Goal: Task Accomplishment & Management: Use online tool/utility

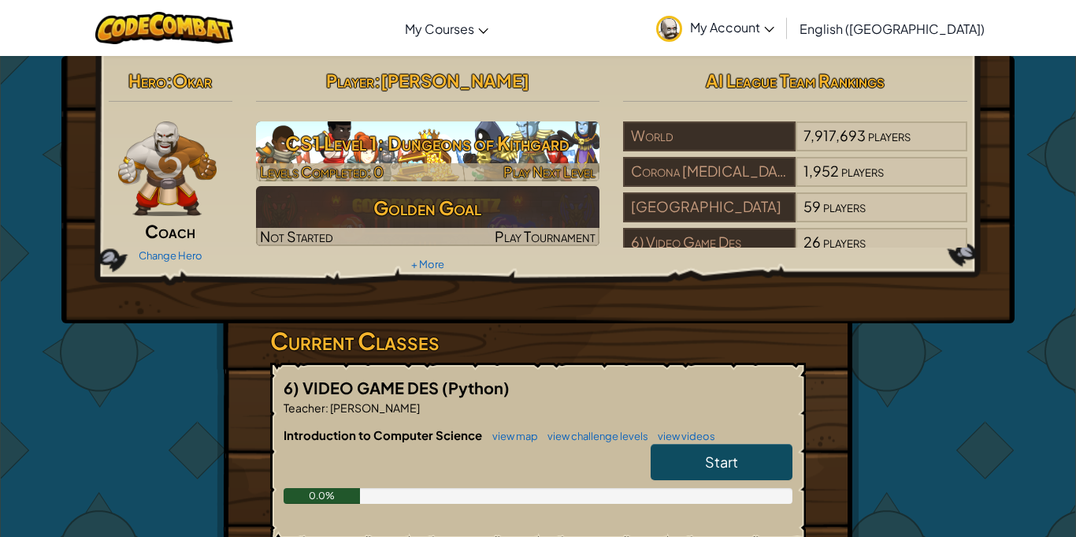
click at [438, 155] on h3 "CS1 Level 1: Dungeons of Kithgard" at bounding box center [428, 142] width 344 height 35
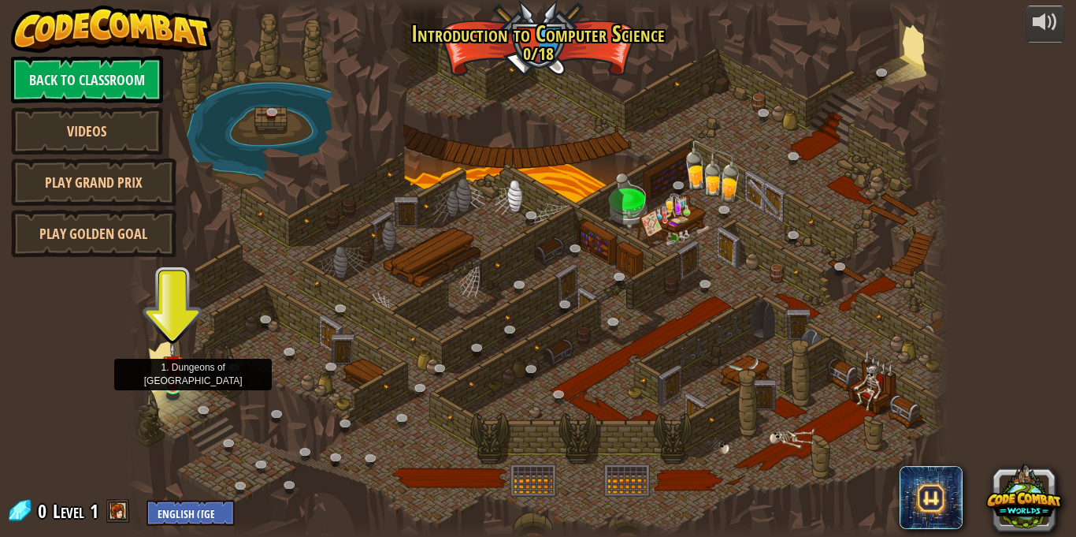
click at [165, 384] on img at bounding box center [173, 365] width 20 height 46
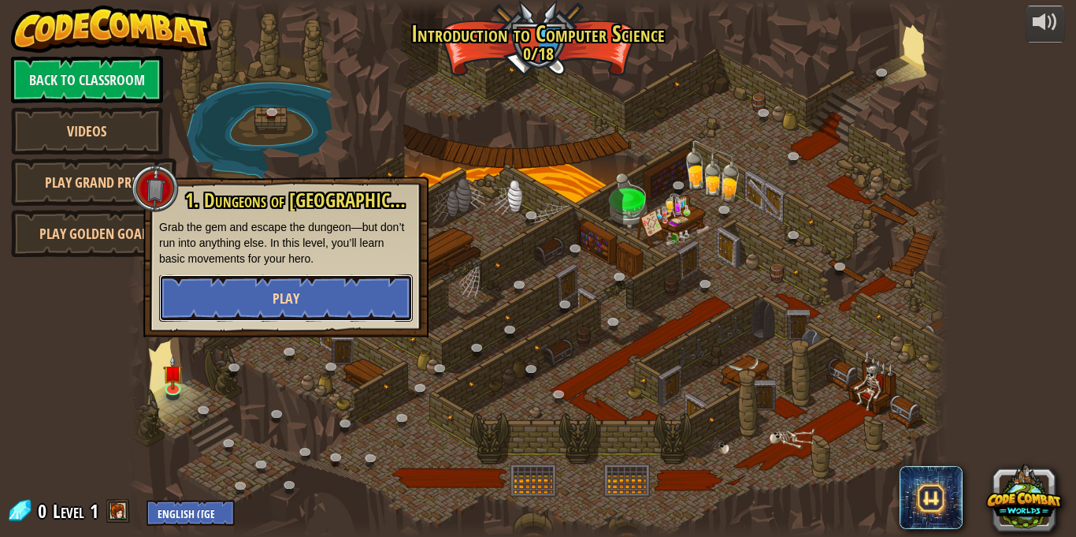
click at [208, 310] on button "Play" at bounding box center [286, 297] width 254 height 47
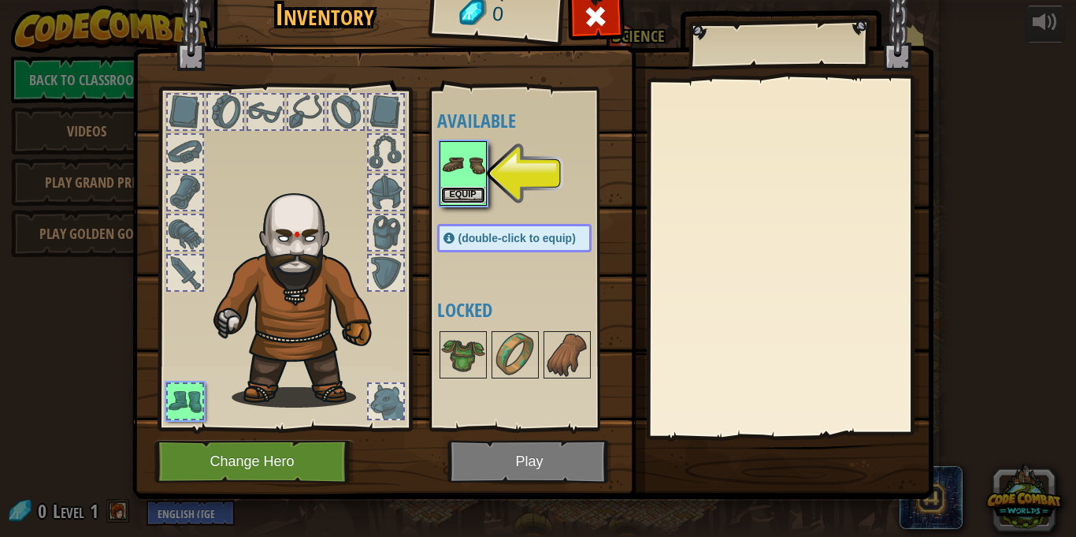
click at [461, 200] on button "Equip" at bounding box center [463, 195] width 44 height 17
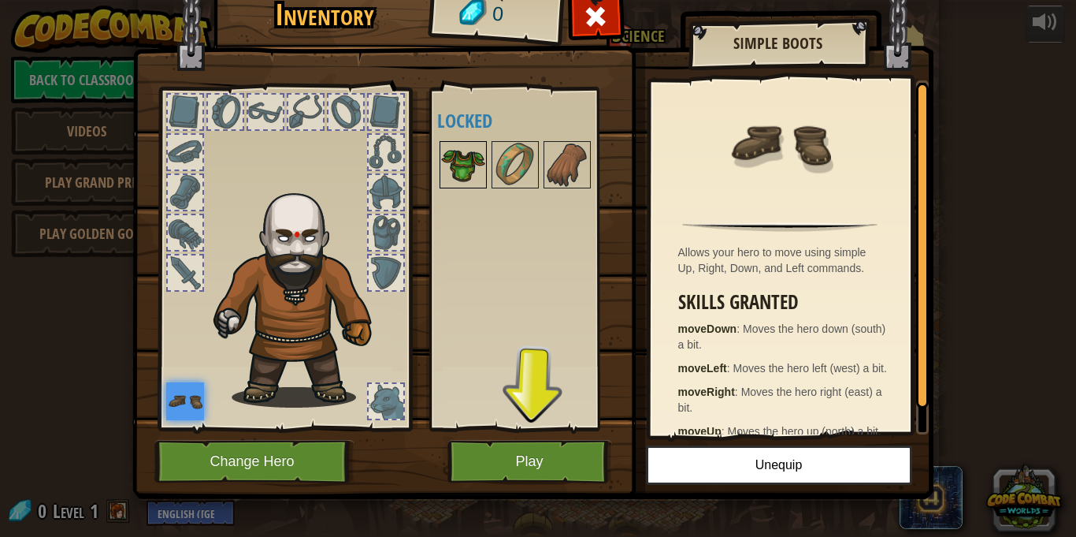
click at [463, 154] on img at bounding box center [463, 165] width 44 height 44
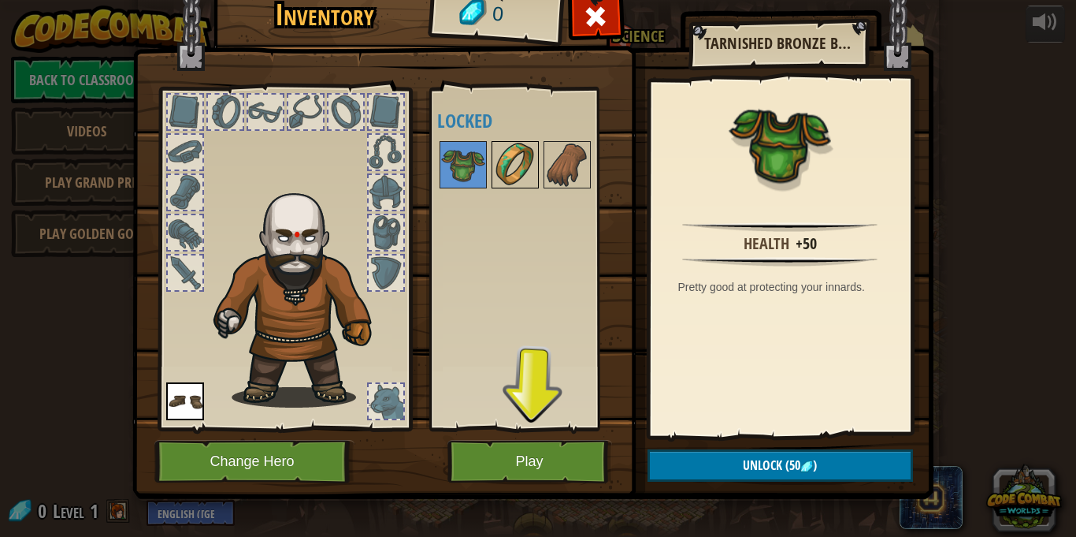
click at [501, 173] on img at bounding box center [515, 165] width 44 height 44
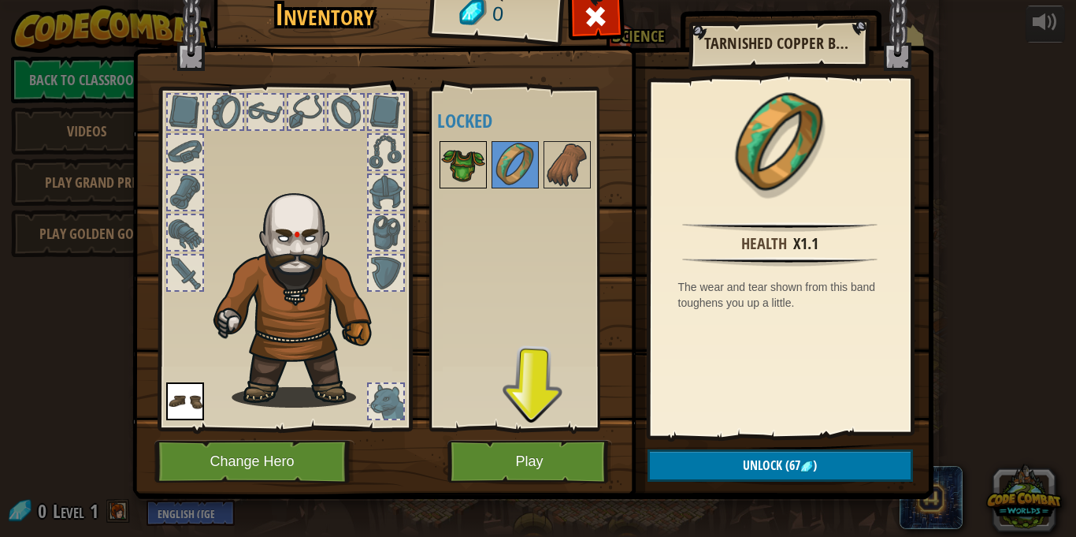
click at [450, 180] on img at bounding box center [463, 165] width 44 height 44
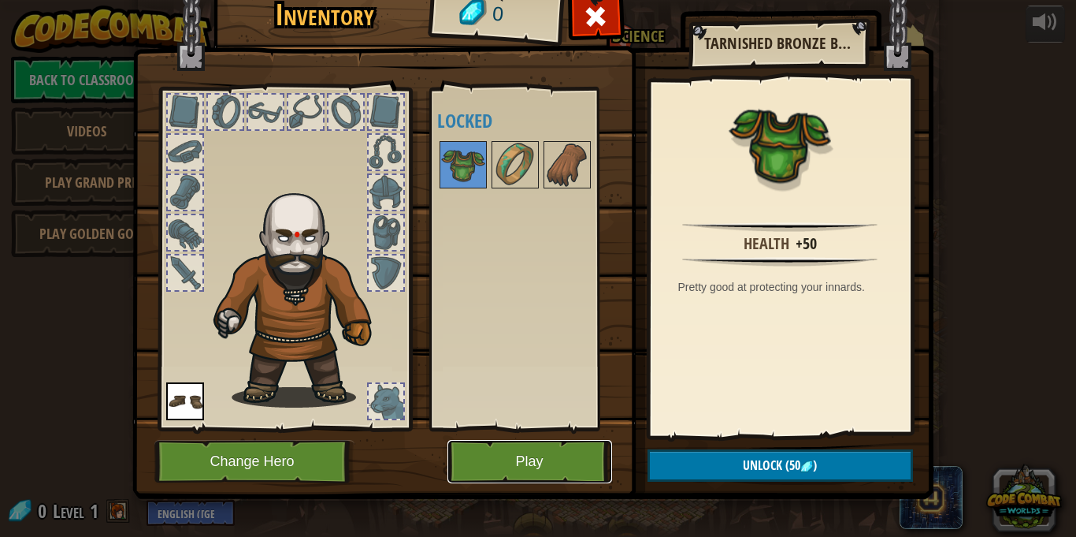
click at [486, 454] on button "Play" at bounding box center [530, 461] width 165 height 43
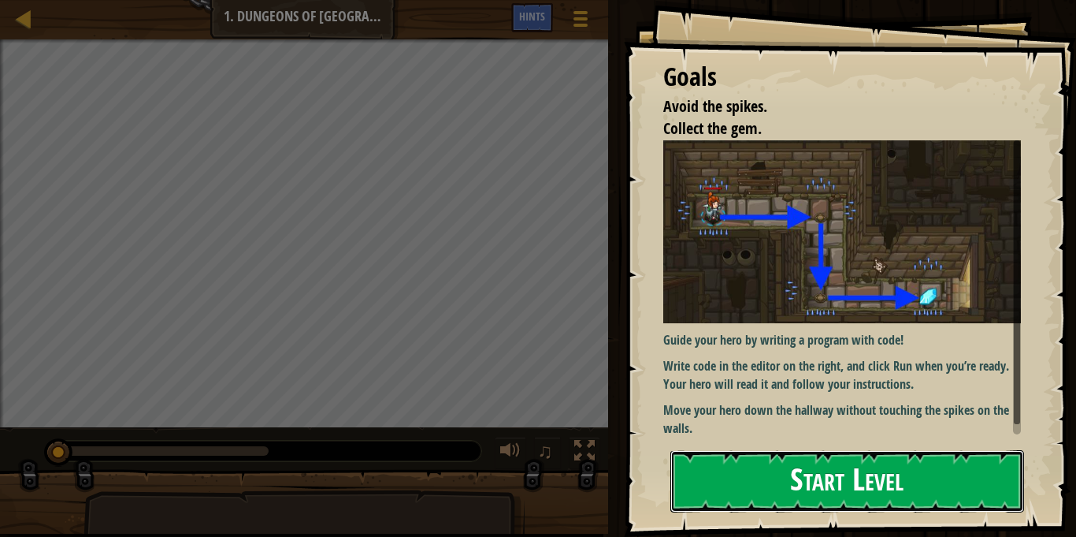
click at [742, 480] on button "Start Level" at bounding box center [848, 481] width 354 height 62
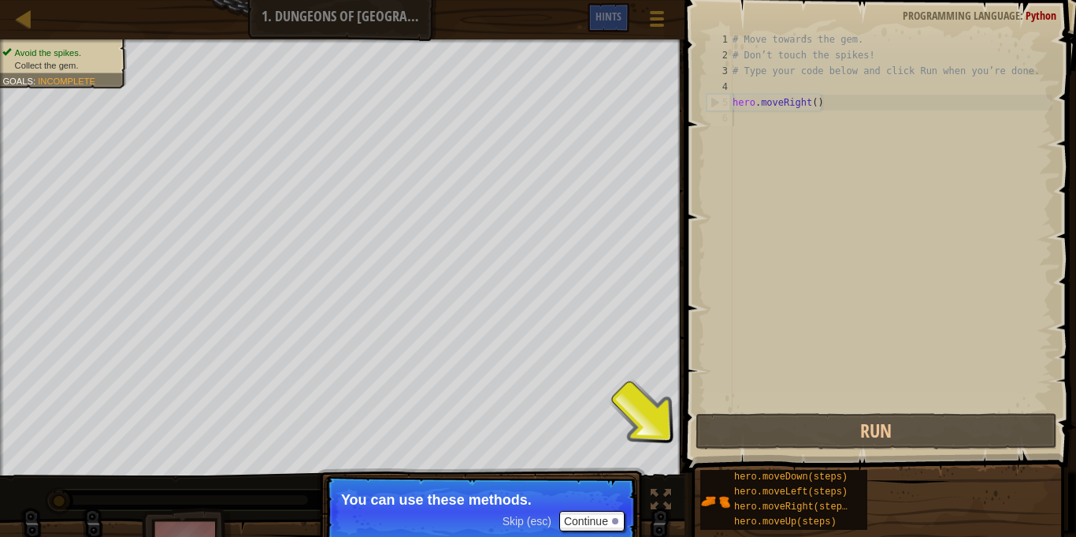
click at [720, 474] on div "hero.moveDown(steps) hero.moveLeft(steps) hero.moveRight(steps) hero.moveUp(ste…" at bounding box center [783, 500] width 167 height 60
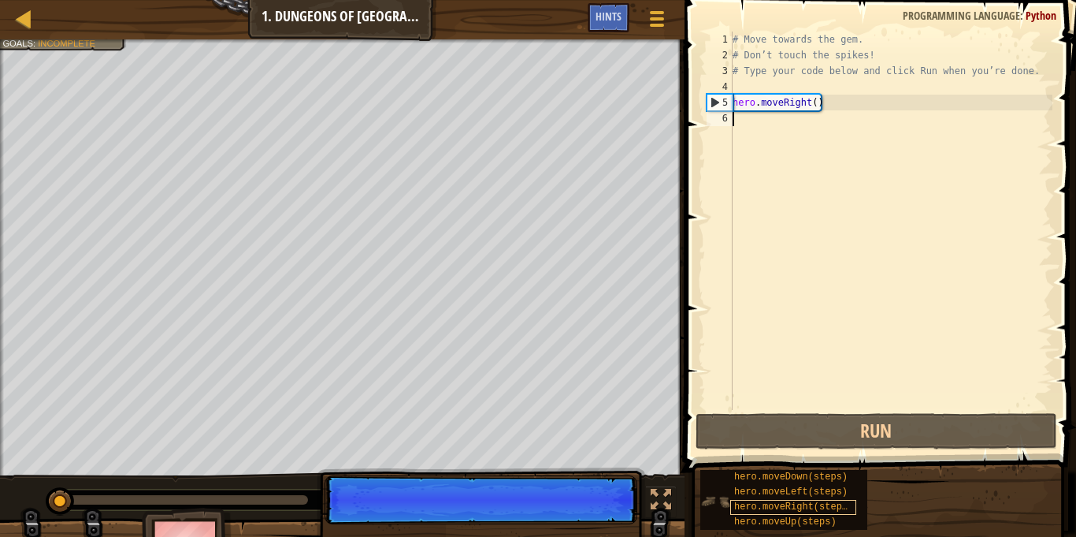
scroll to position [7, 0]
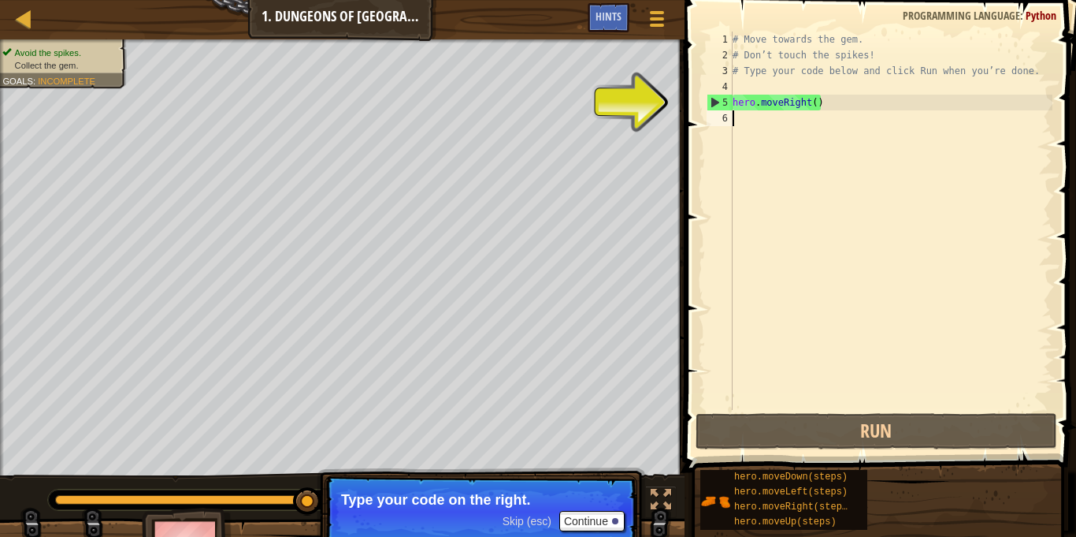
click at [739, 102] on div "# Move towards the gem. # Don’t touch the spikes! # Type your code below and cl…" at bounding box center [891, 237] width 323 height 410
click at [712, 98] on div "5" at bounding box center [720, 103] width 25 height 16
click at [711, 98] on div "5" at bounding box center [720, 103] width 25 height 16
click at [818, 102] on div "# Move towards the gem. # Don’t touch the spikes! # Type your code below and cl…" at bounding box center [891, 237] width 323 height 410
click at [809, 102] on div "# Move towards the gem. # Don’t touch the spikes! # Type your code below and cl…" at bounding box center [891, 237] width 323 height 410
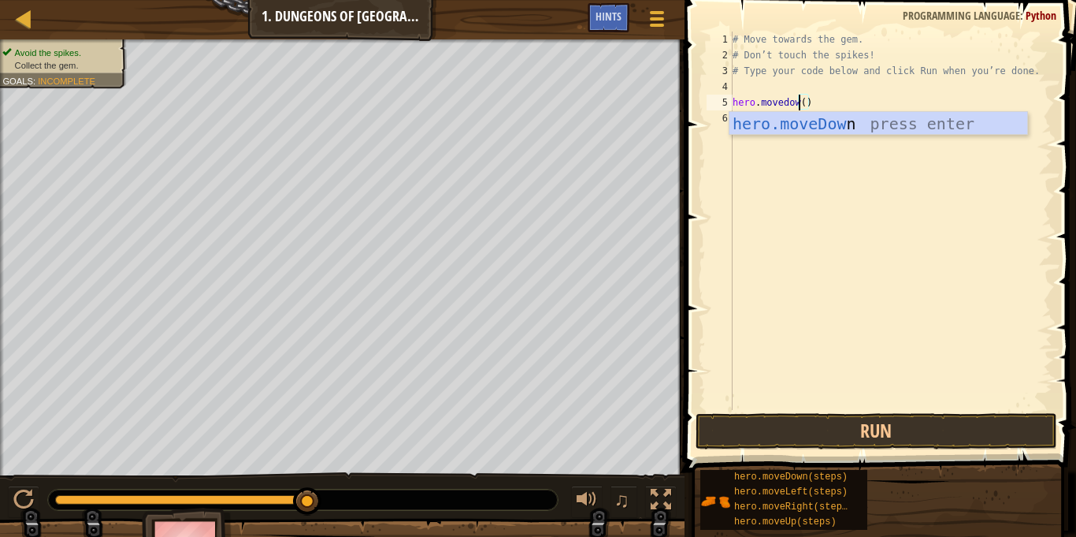
scroll to position [7, 10]
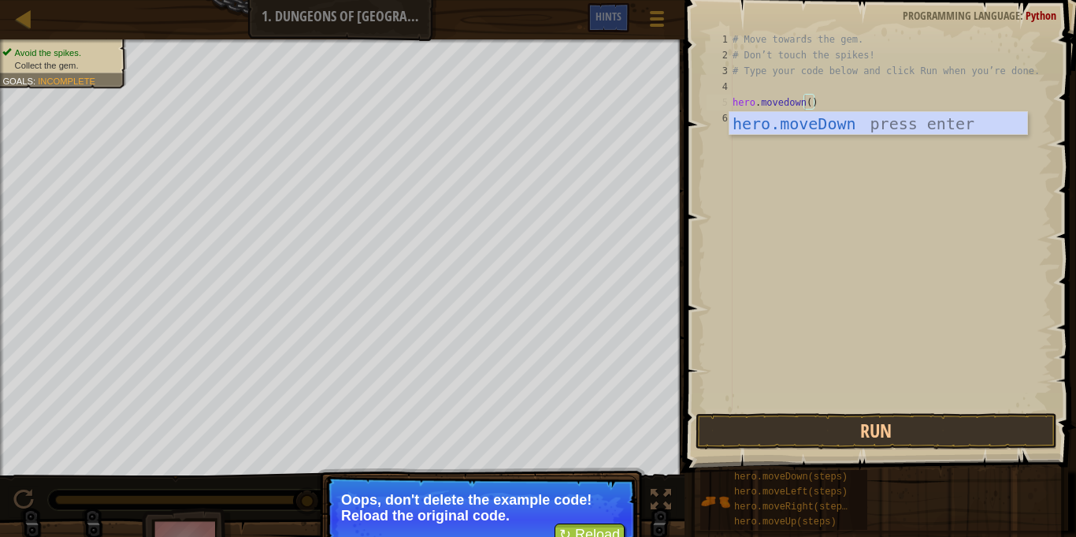
type textarea "hero.movedown()"
click at [567, 528] on button "↻ Reload" at bounding box center [590, 535] width 70 height 24
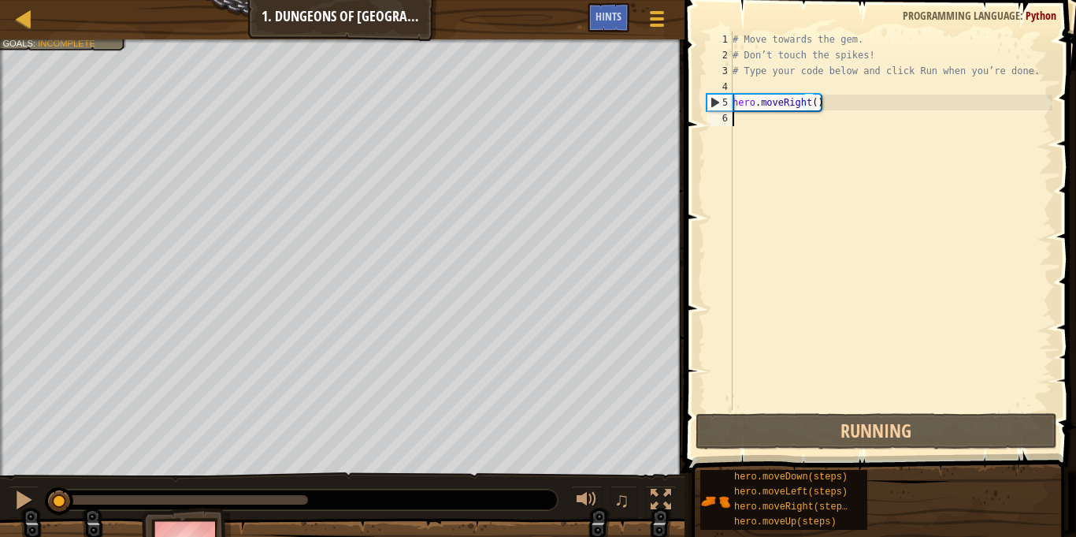
scroll to position [7, 0]
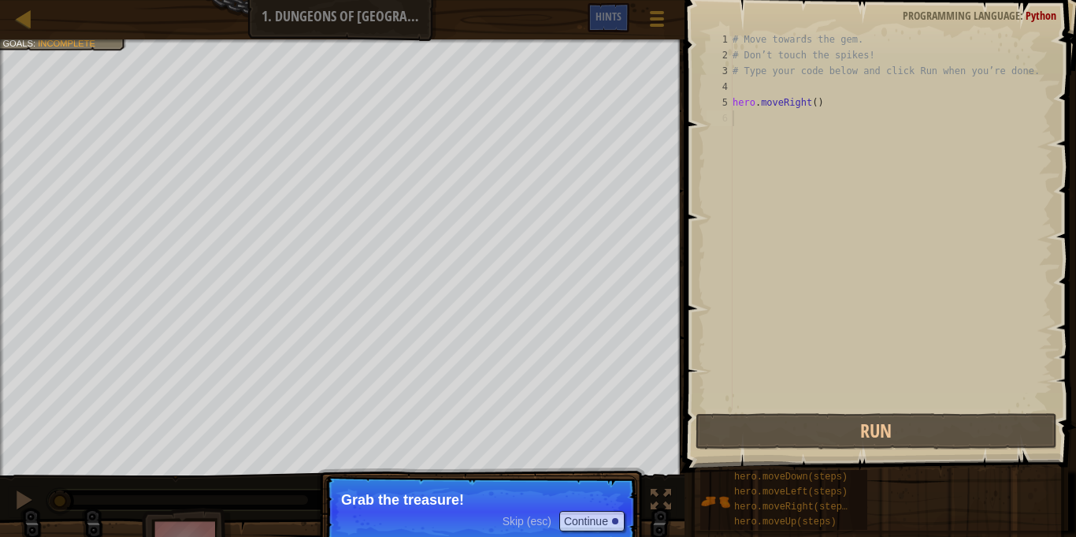
click at [528, 536] on p "Skip (esc) Continue Grab the treasure!" at bounding box center [481, 511] width 313 height 72
click at [599, 518] on button "Continue" at bounding box center [591, 521] width 65 height 20
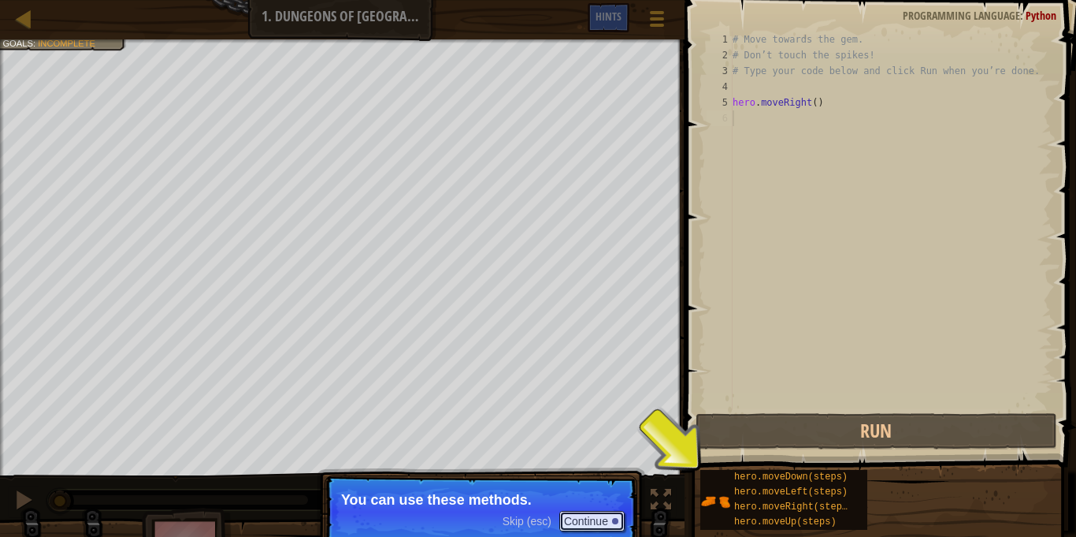
click at [599, 518] on button "Continue" at bounding box center [591, 521] width 65 height 20
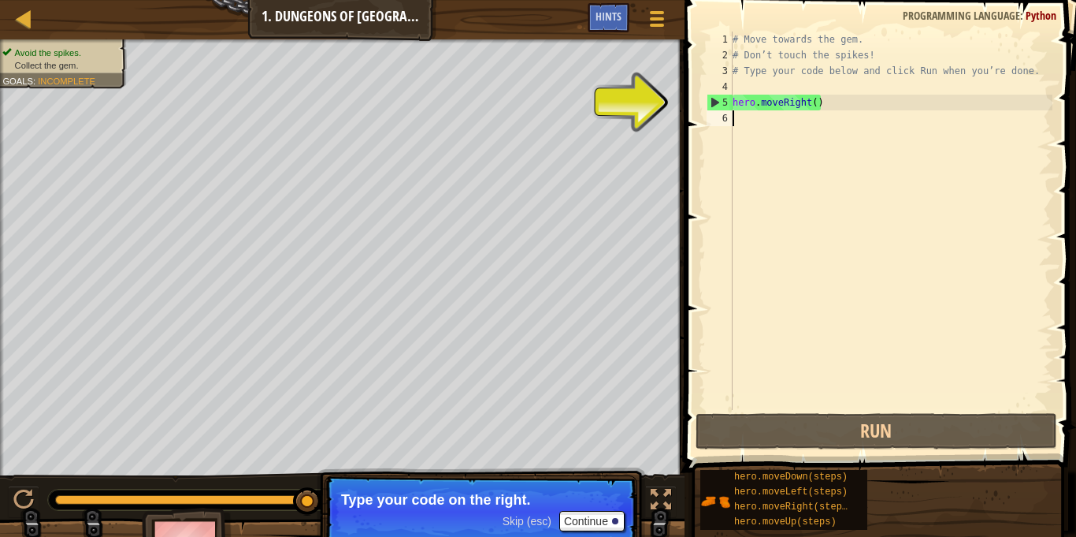
click at [719, 101] on div "5" at bounding box center [720, 103] width 25 height 16
click at [749, 101] on div "# Move towards the gem. # Don’t touch the spikes! # Type your code below and cl…" at bounding box center [891, 237] width 323 height 410
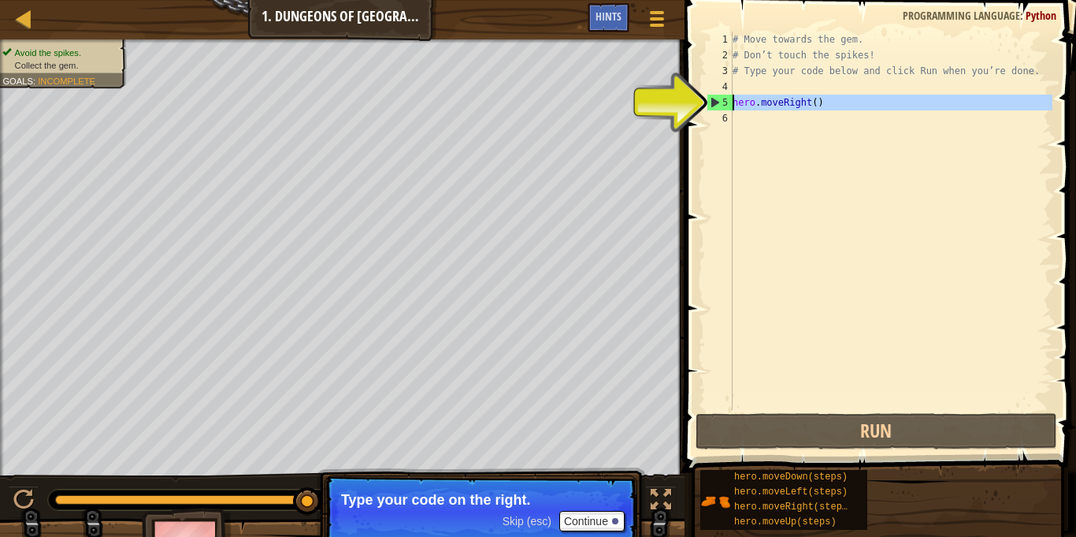
click at [713, 106] on div "5" at bounding box center [720, 103] width 25 height 16
type textarea "hero.moveRight()"
click at [713, 106] on div "5" at bounding box center [720, 103] width 25 height 16
click at [711, 95] on div "5" at bounding box center [720, 103] width 25 height 16
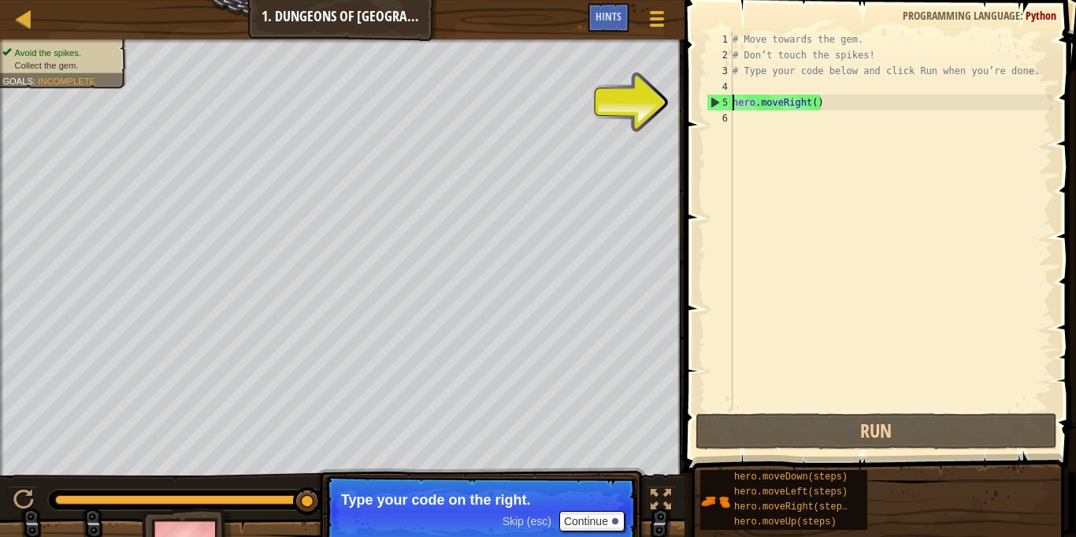
type textarea "hero.moveRight()"
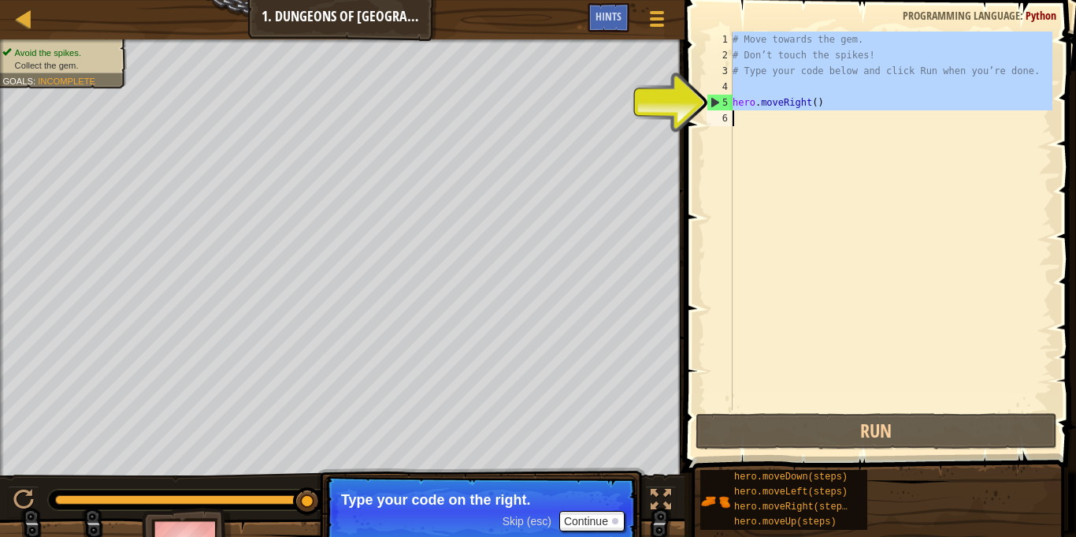
click at [711, 95] on div "5" at bounding box center [720, 103] width 25 height 16
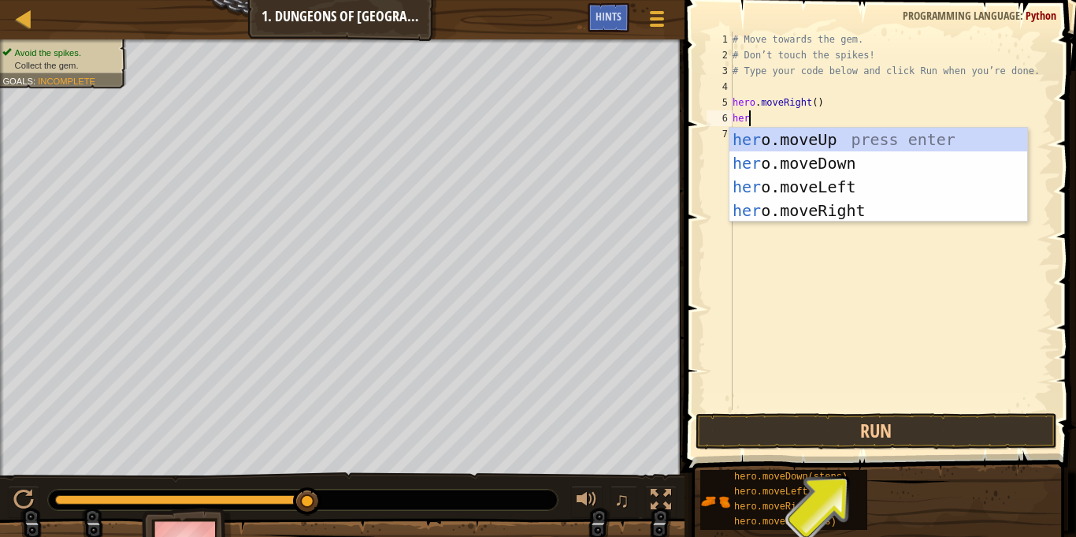
scroll to position [7, 2]
type textarea "h"
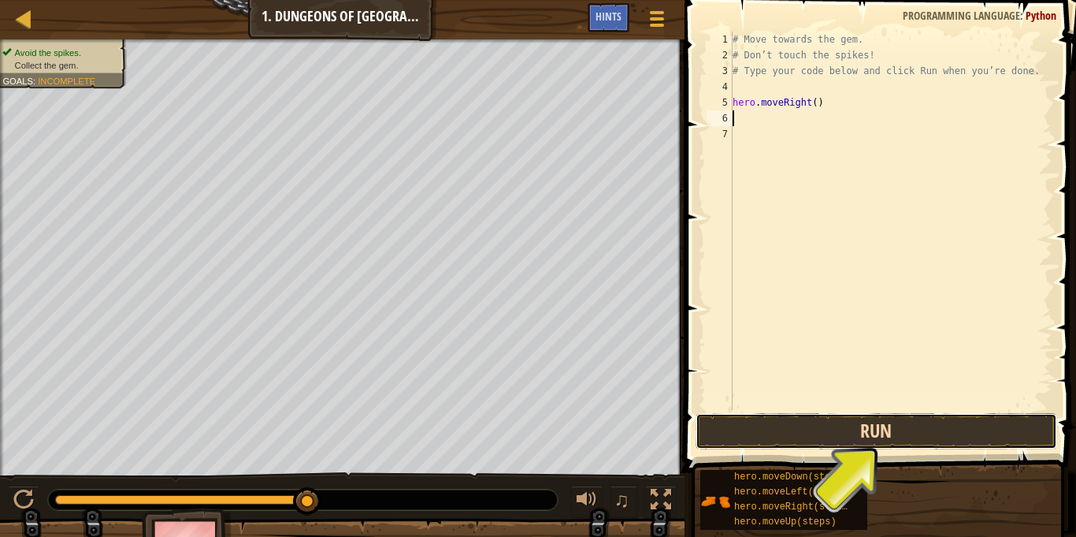
click at [855, 421] on button "Run" at bounding box center [877, 431] width 362 height 36
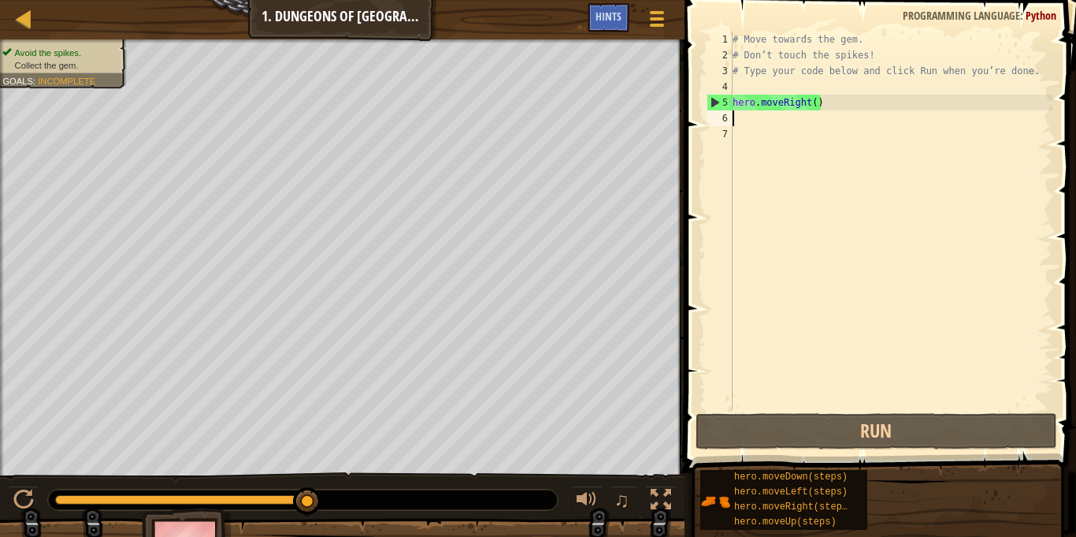
click at [740, 114] on div "# Move towards the gem. # Don’t touch the spikes! # Type your code below and cl…" at bounding box center [891, 237] width 323 height 410
click at [741, 124] on div "# Move towards the gem. # Don’t touch the spikes! # Type your code below and cl…" at bounding box center [891, 237] width 323 height 410
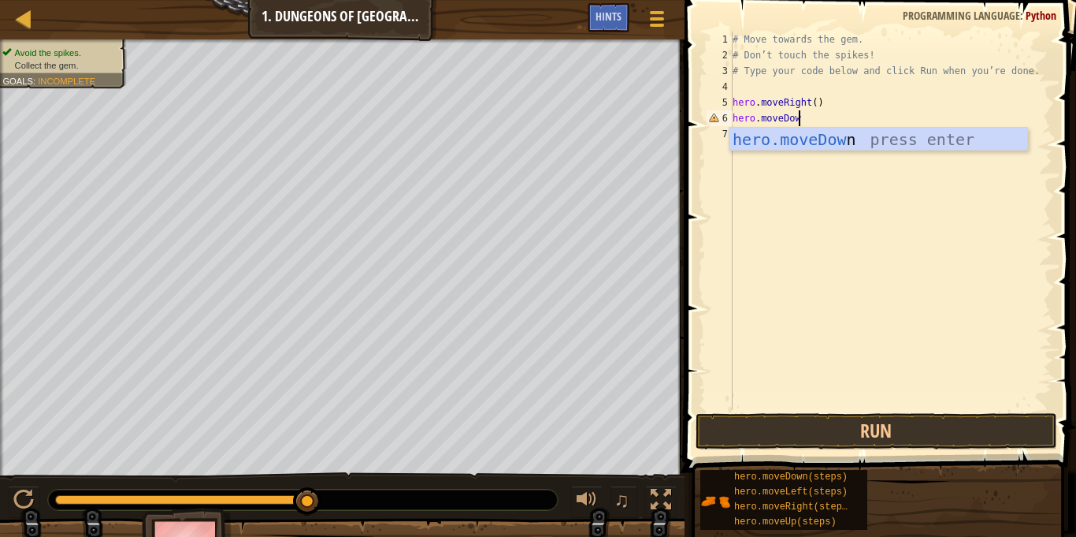
scroll to position [7, 9]
type textarea "hero.moveDown"
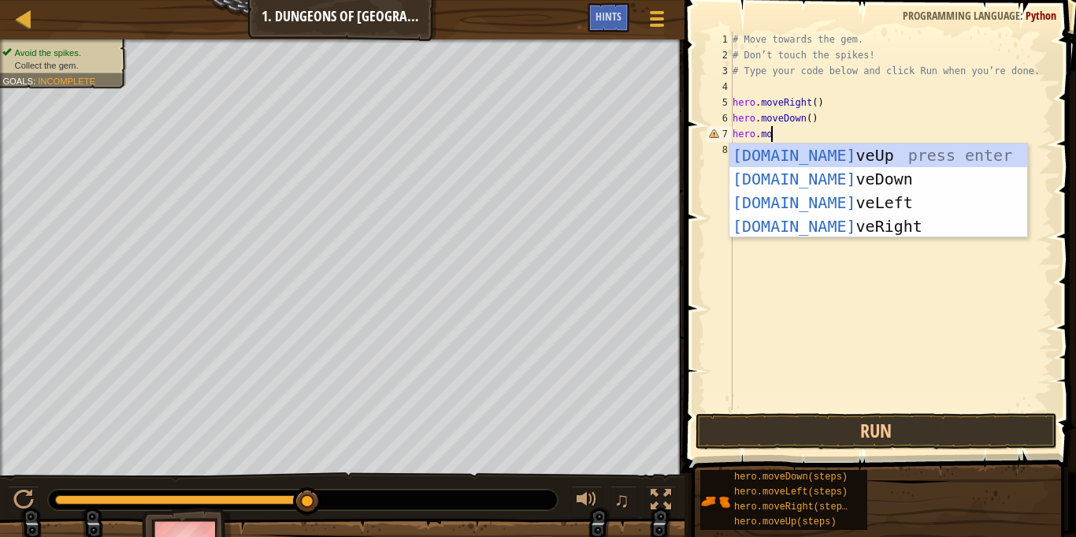
scroll to position [7, 5]
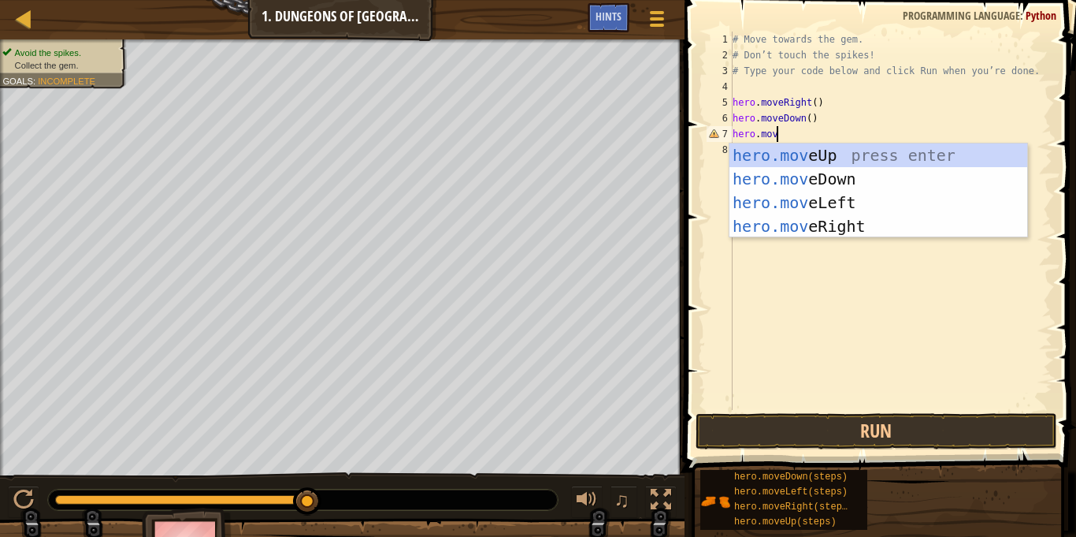
type textarea "hero.move"
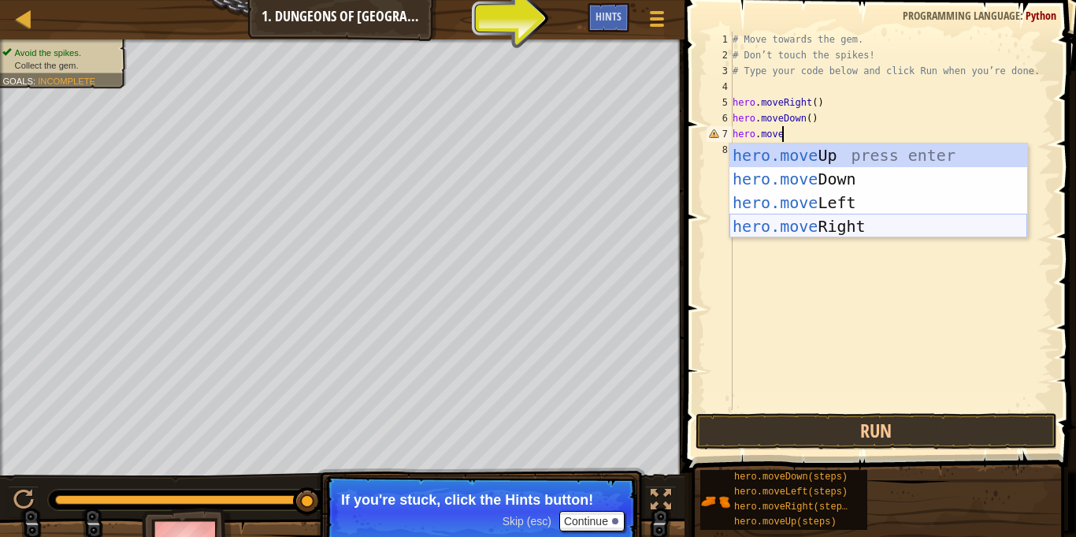
click at [823, 232] on div "hero.move Up press enter hero.move Down press enter hero.move Left press enter …" at bounding box center [879, 214] width 298 height 142
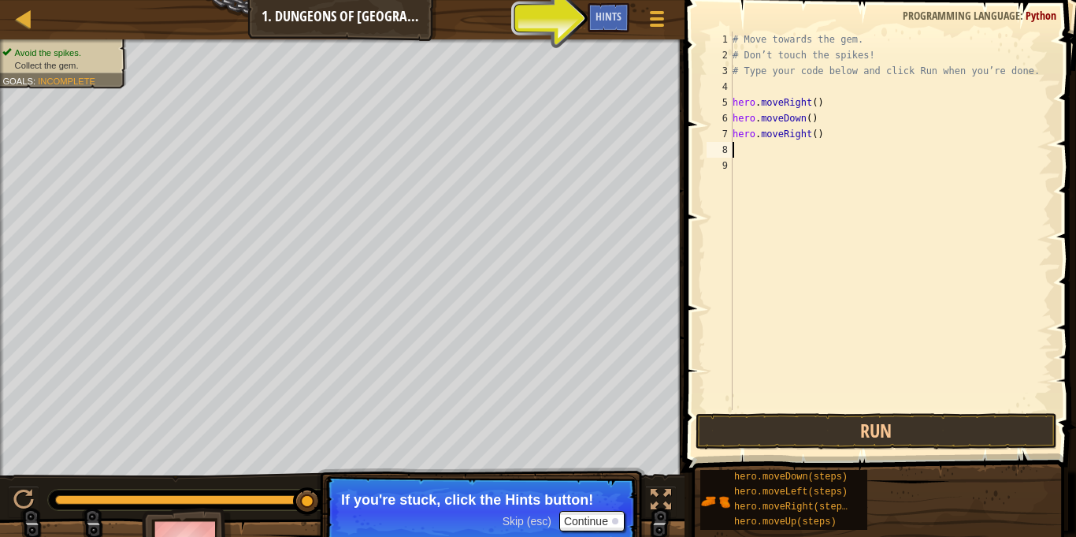
scroll to position [7, 0]
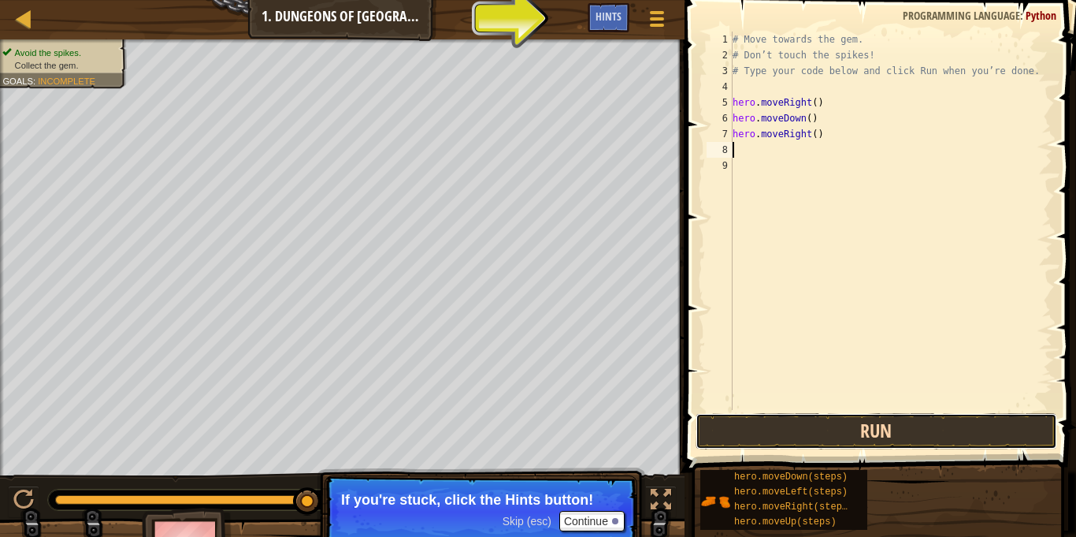
click at [873, 440] on button "Run" at bounding box center [877, 431] width 362 height 36
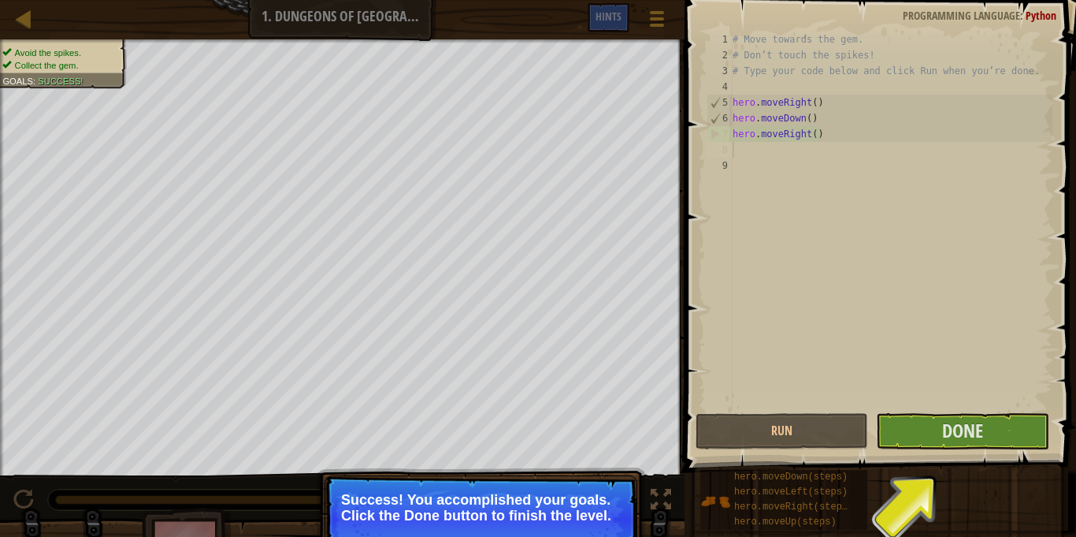
click at [512, 505] on p "Success! You accomplished your goals. Click the Done button to finish the level." at bounding box center [481, 508] width 280 height 32
click at [875, 407] on div "# Move towards the gem. # Don’t touch the spikes! # Type your code below and cl…" at bounding box center [891, 237] width 323 height 410
click at [910, 440] on button "Done" at bounding box center [962, 431] width 173 height 36
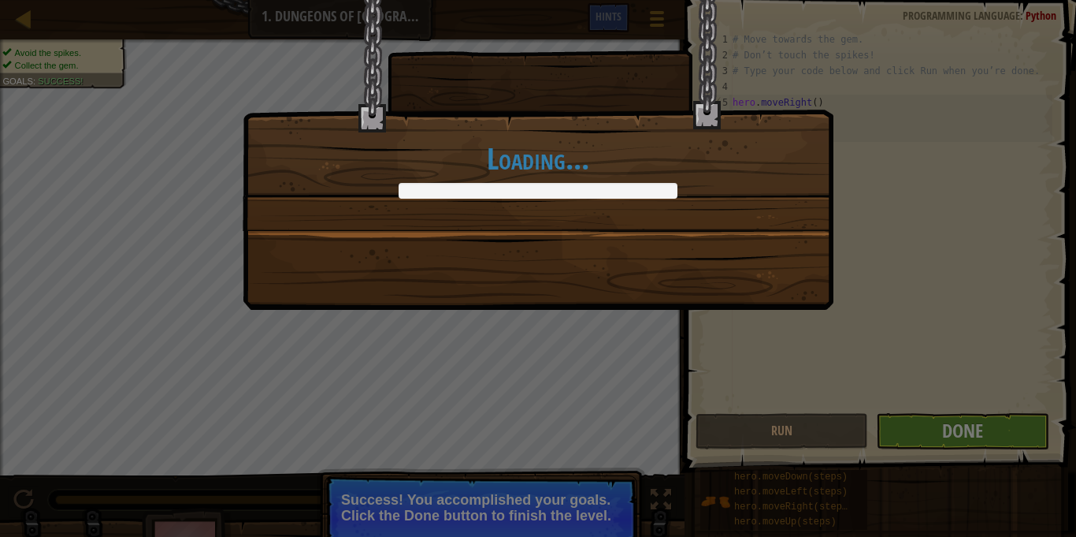
click at [910, 440] on div "Loading..." at bounding box center [538, 268] width 1076 height 537
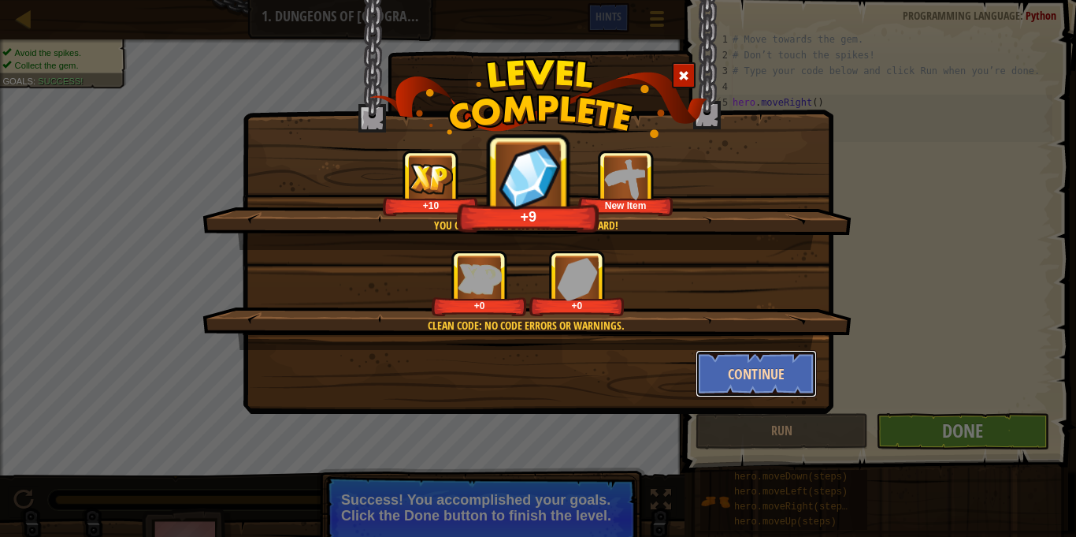
click at [754, 388] on button "Continue" at bounding box center [757, 373] width 122 height 47
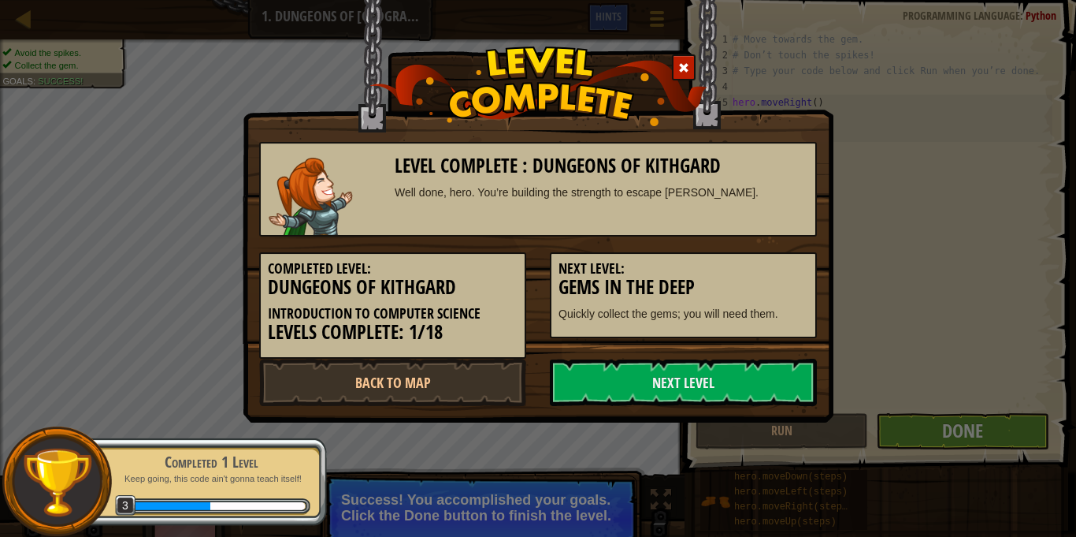
click at [754, 373] on link "Next Level" at bounding box center [683, 381] width 267 height 47
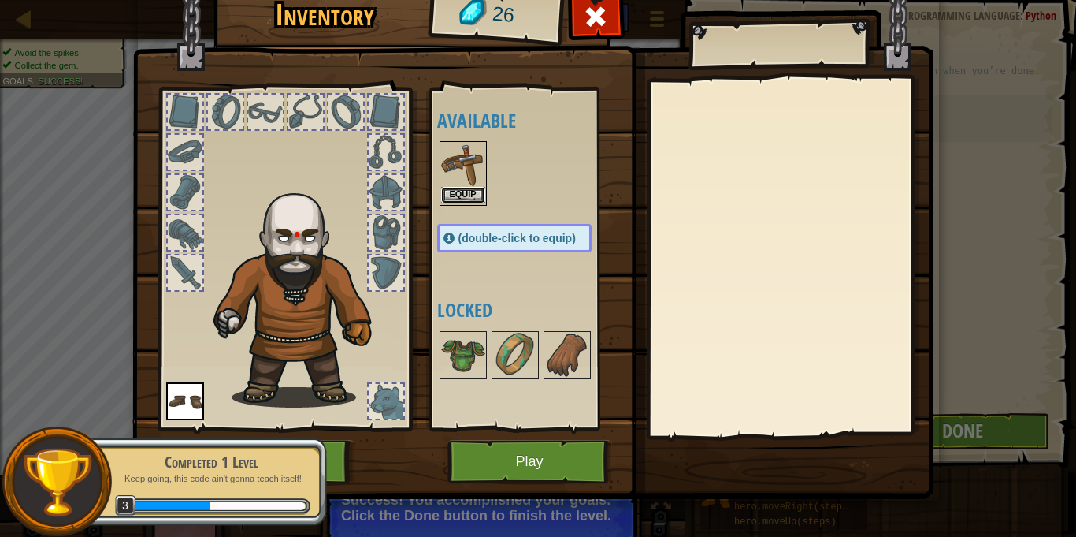
click at [467, 196] on button "Equip" at bounding box center [463, 195] width 44 height 17
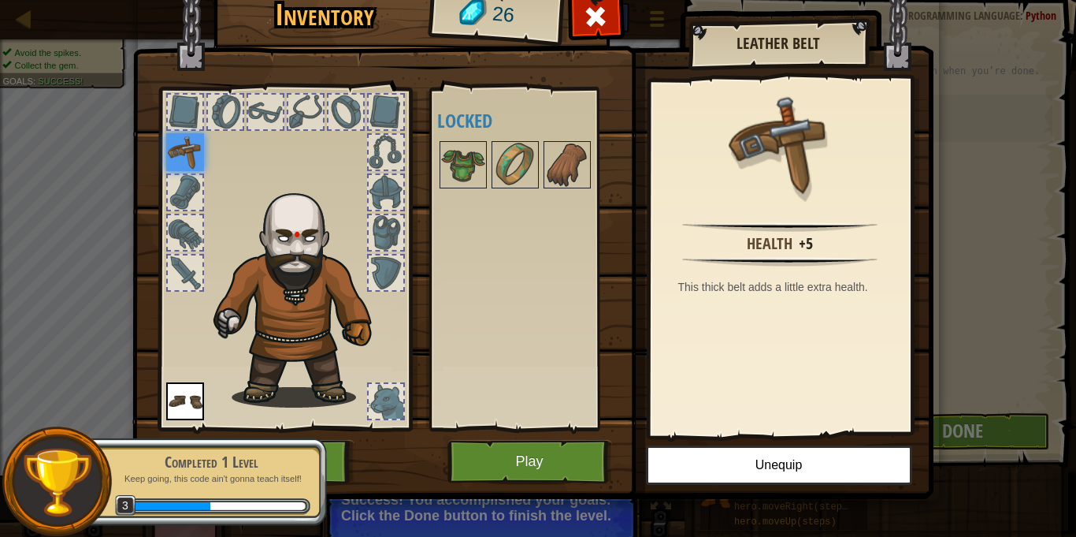
click at [193, 139] on img at bounding box center [185, 152] width 38 height 38
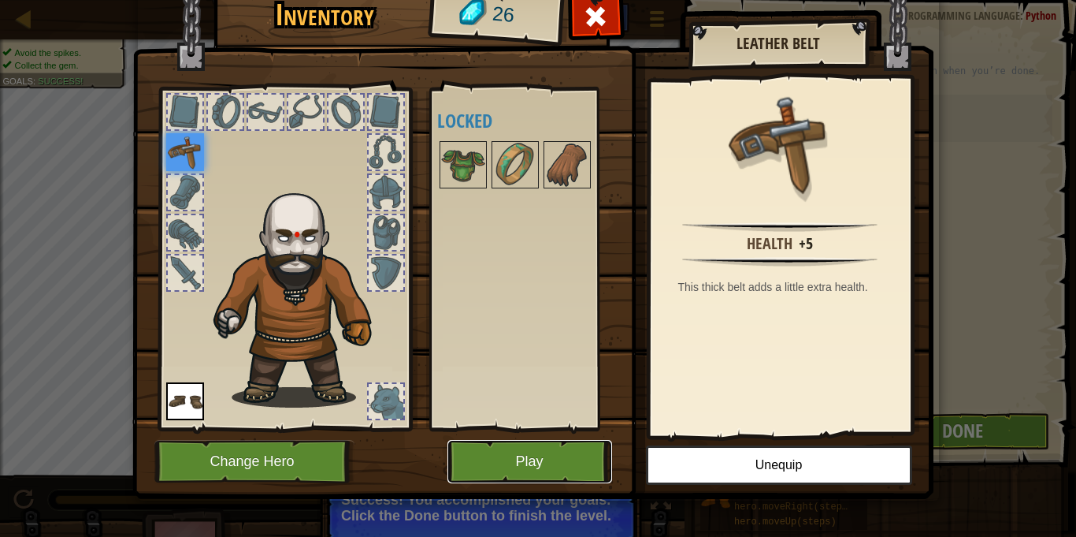
click at [577, 467] on button "Play" at bounding box center [530, 461] width 165 height 43
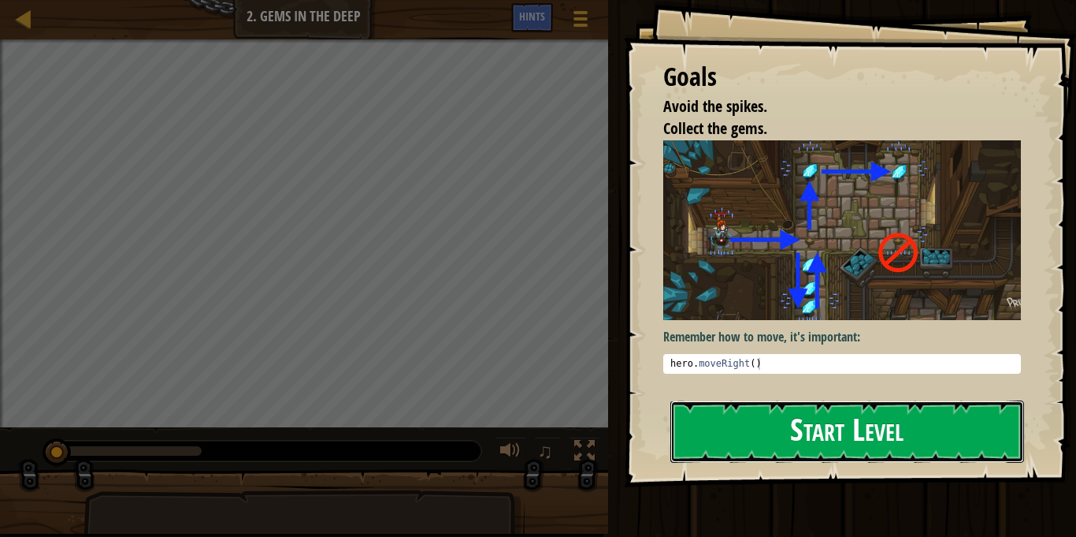
click at [815, 429] on button "Start Level" at bounding box center [848, 431] width 354 height 62
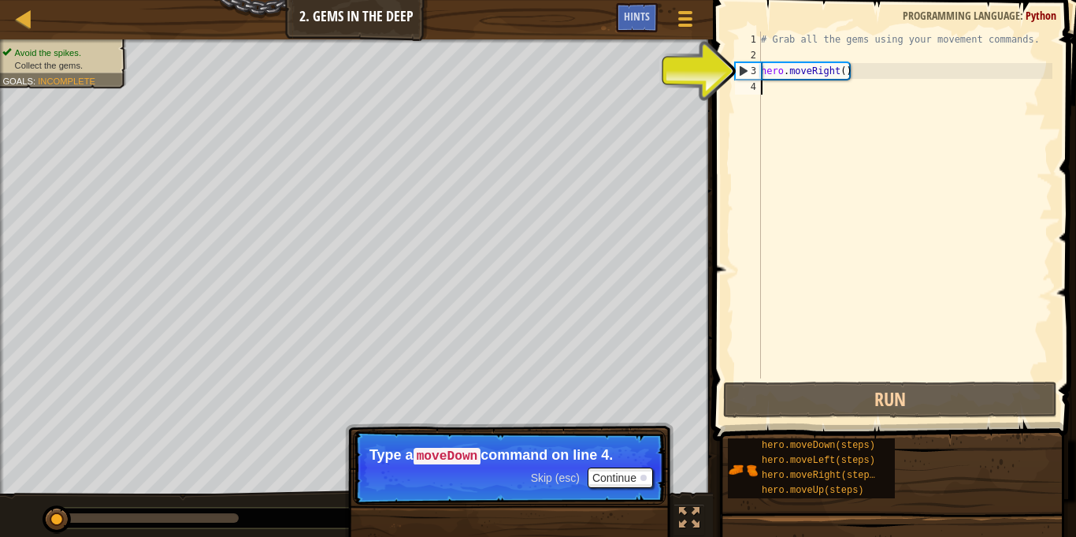
click at [759, 86] on div "4" at bounding box center [748, 87] width 26 height 16
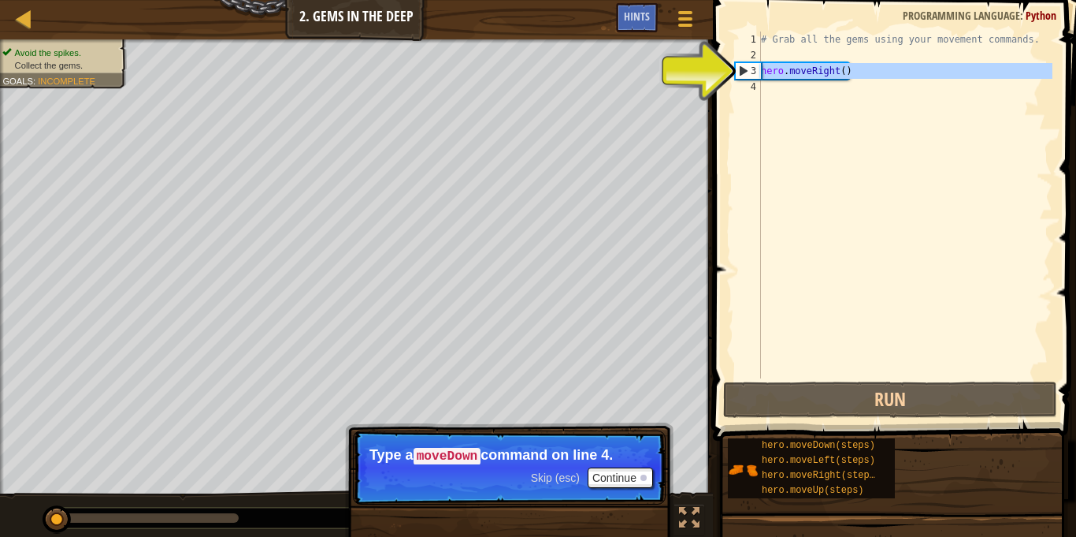
click at [736, 67] on div "3" at bounding box center [748, 71] width 25 height 16
type textarea "hero.moveRight()"
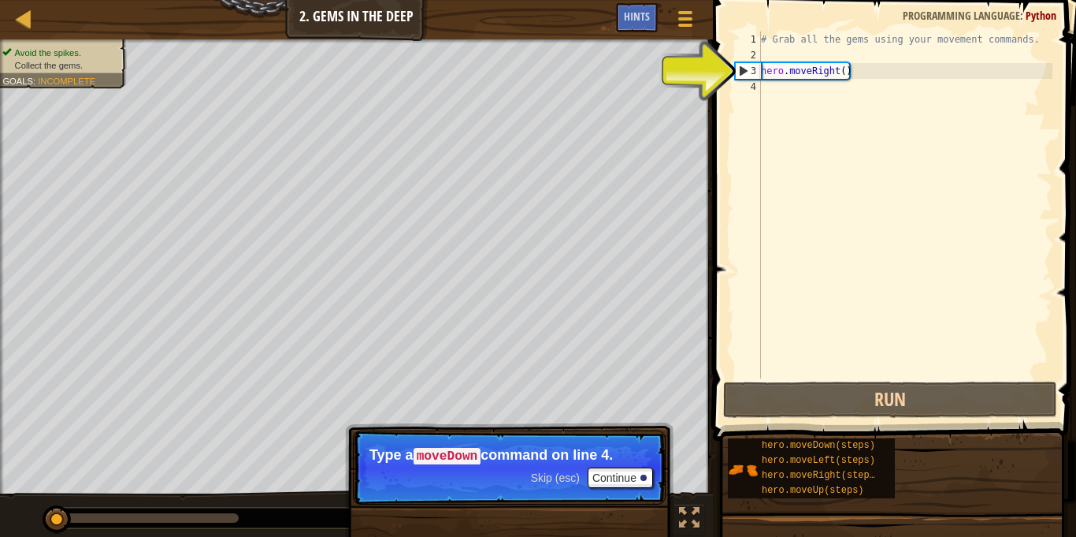
click at [787, 95] on div "# Grab all the gems using your movement commands. hero . moveRight ( )" at bounding box center [905, 221] width 295 height 378
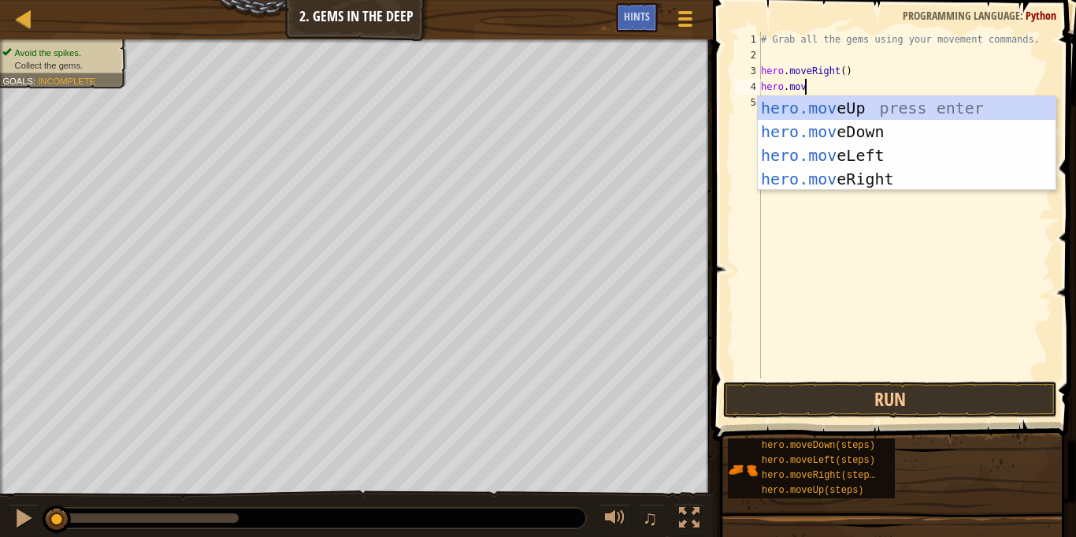
type textarea "hero.move"
click at [963, 127] on div "hero.move Up press enter hero.move Down press enter hero.move Left press enter …" at bounding box center [907, 167] width 298 height 142
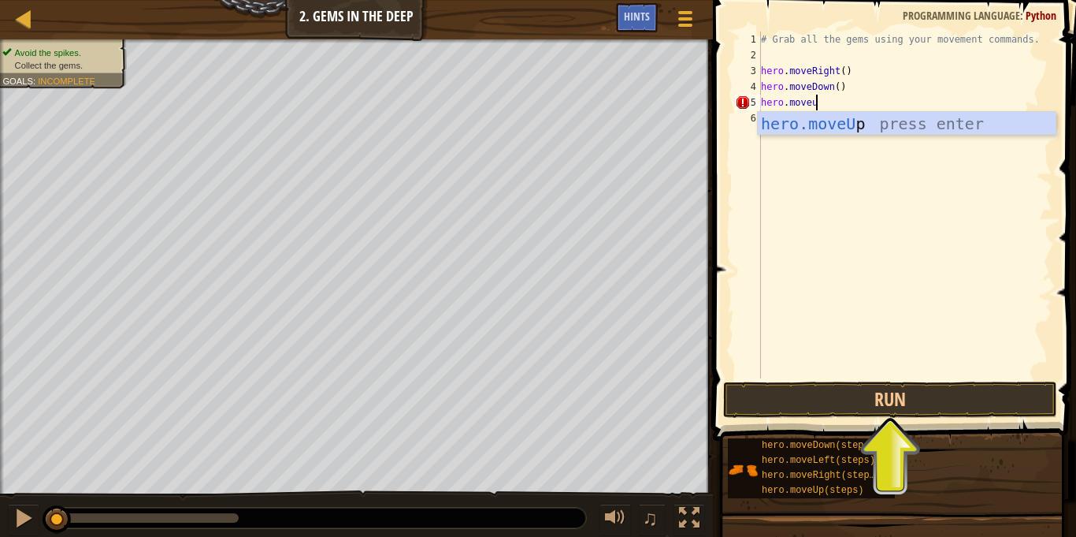
scroll to position [7, 8]
click at [853, 407] on button "Run" at bounding box center [890, 399] width 334 height 36
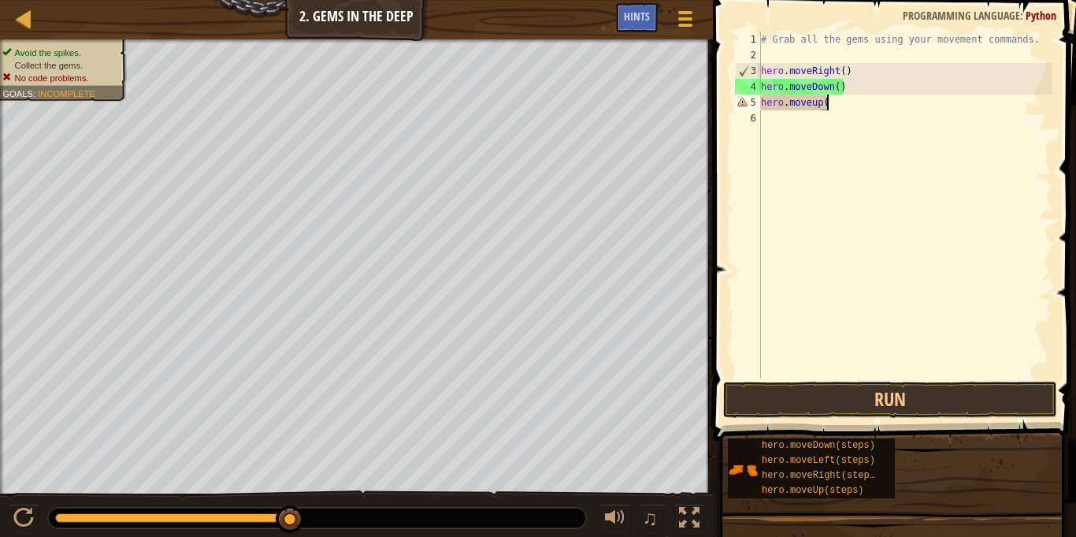
scroll to position [7, 9]
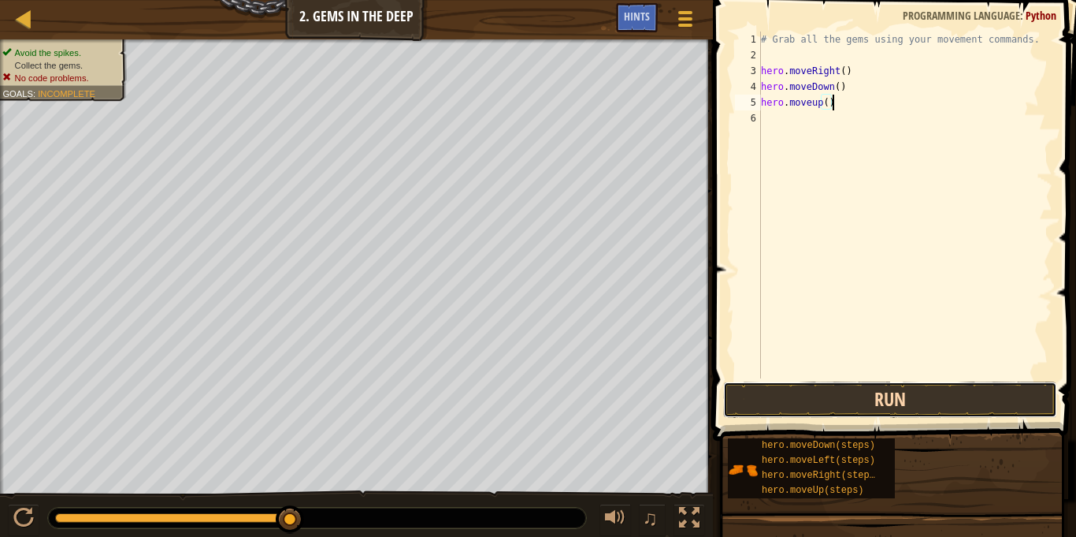
click at [961, 396] on button "Run" at bounding box center [890, 399] width 334 height 36
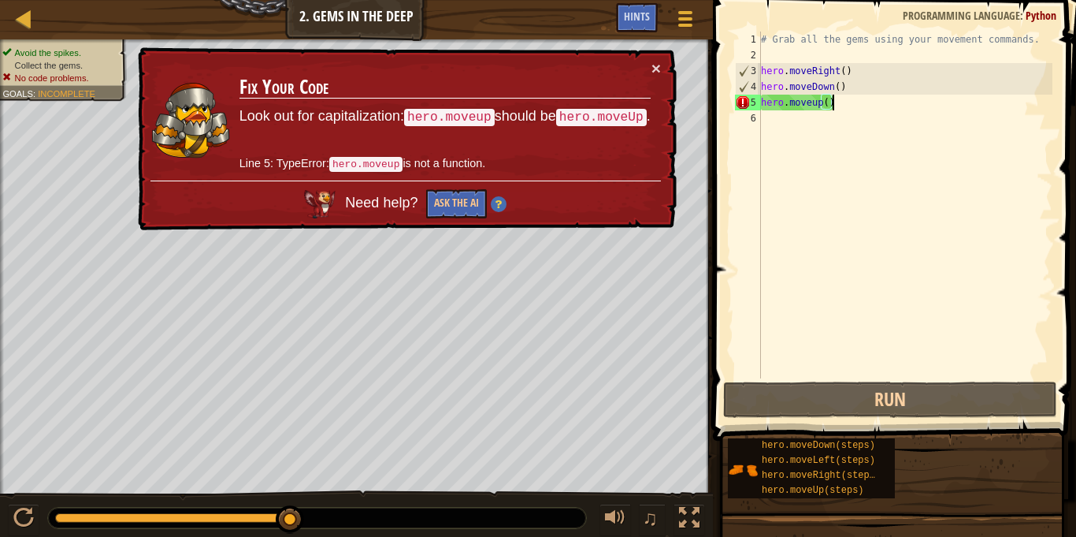
click at [455, 123] on code "hero.moveup" at bounding box center [449, 117] width 91 height 17
click at [750, 110] on div "6" at bounding box center [748, 118] width 26 height 16
click at [833, 105] on div "# Grab all the gems using your movement commands. hero . moveRight ( ) hero . m…" at bounding box center [905, 221] width 295 height 378
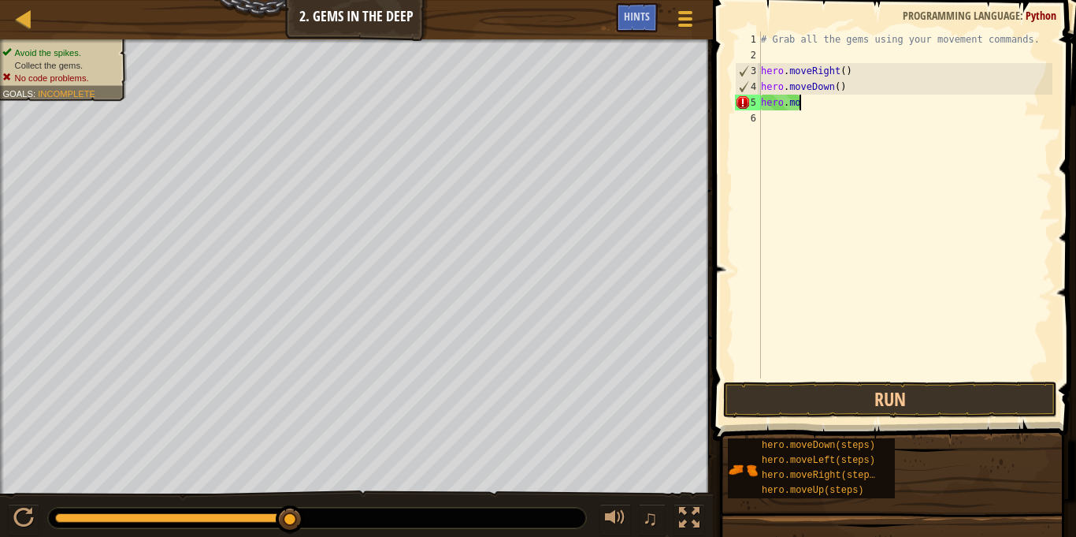
scroll to position [7, 2]
type textarea "h"
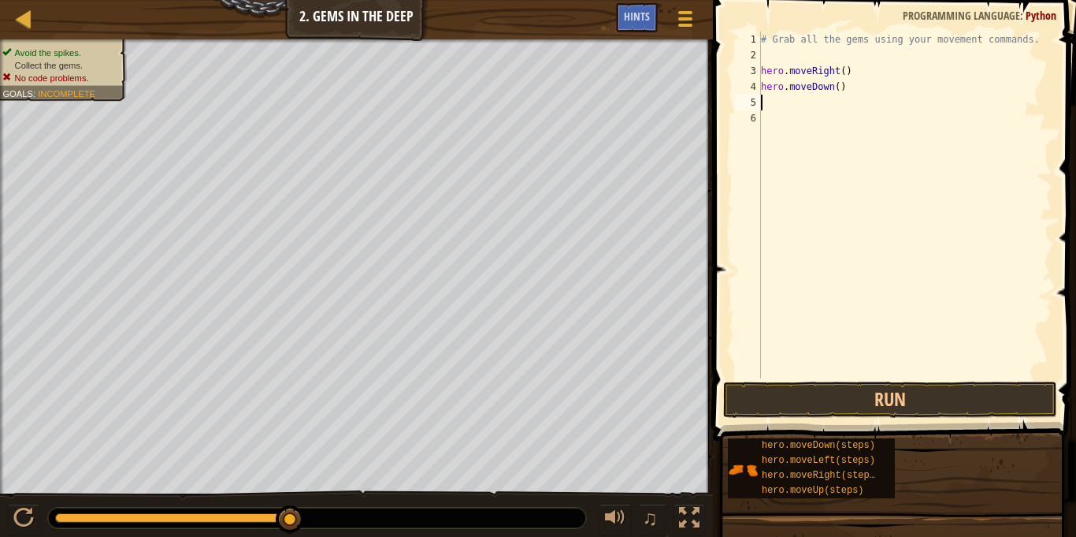
click at [800, 103] on div "# Grab all the gems using your movement commands. hero . moveRight ( ) hero . m…" at bounding box center [905, 221] width 295 height 378
type textarea "h"
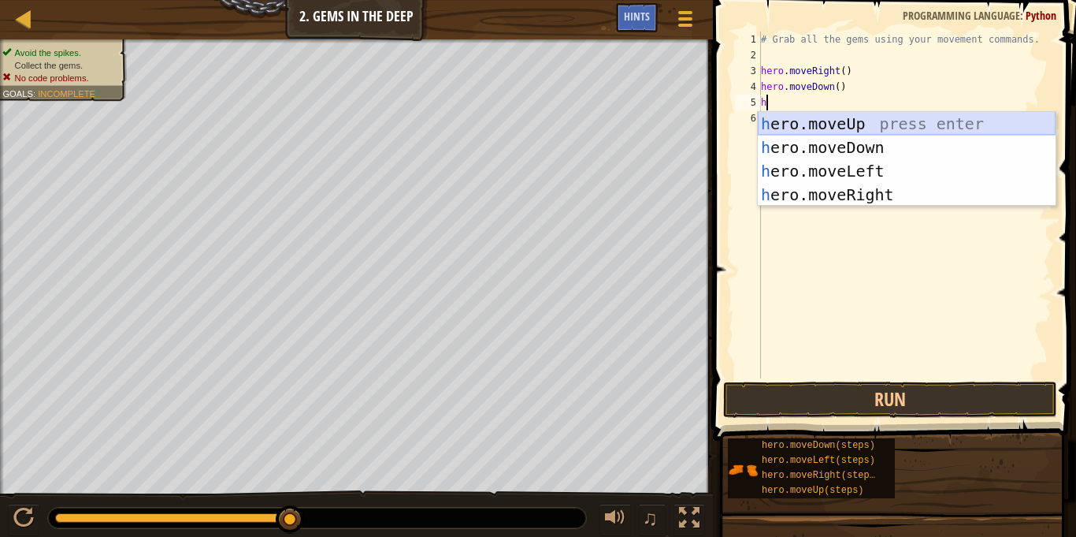
click at [852, 120] on div "h ero.moveUp press enter h ero.moveDown press enter h ero.moveLeft press enter …" at bounding box center [907, 183] width 298 height 142
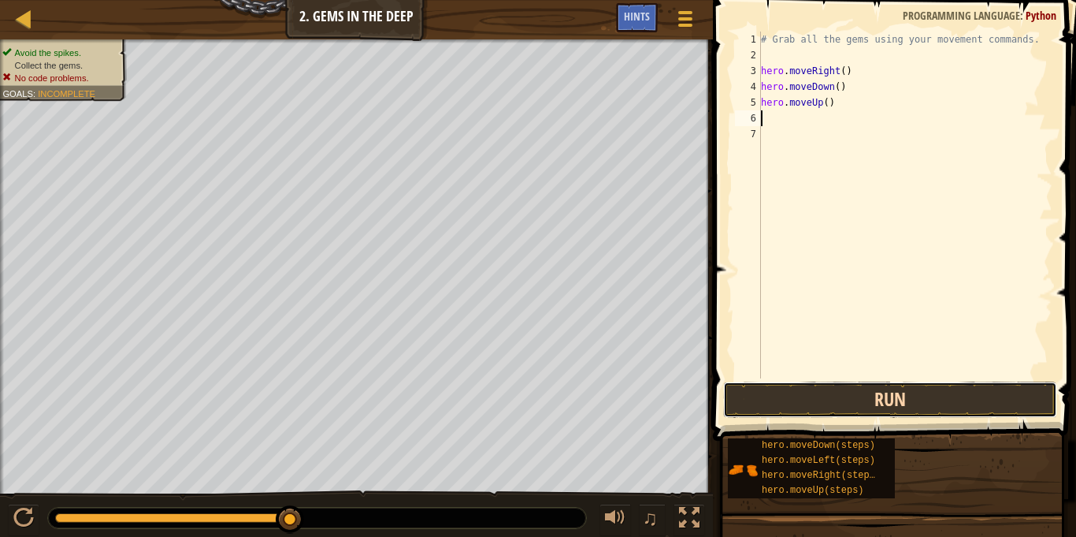
click at [824, 388] on button "Run" at bounding box center [890, 399] width 334 height 36
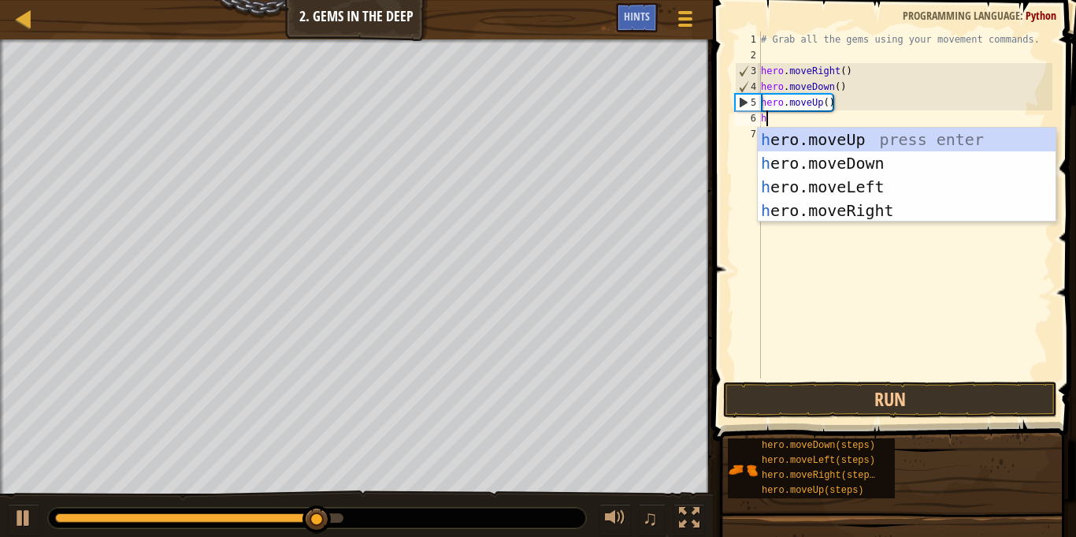
type textarea "he"
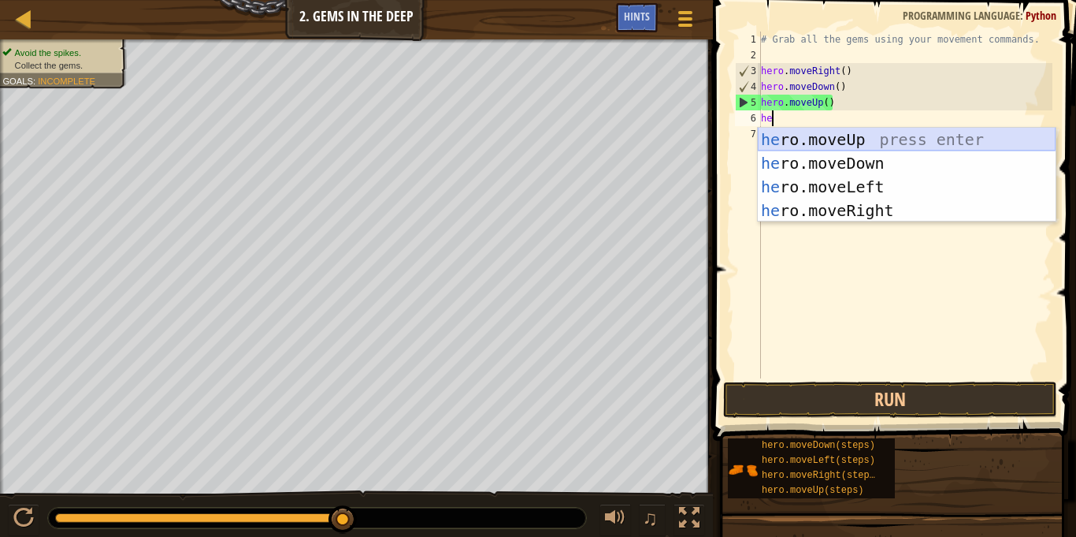
click at [832, 132] on div "he ro.moveUp press enter he ro.moveDown press enter he ro.moveLeft press enter …" at bounding box center [907, 199] width 298 height 142
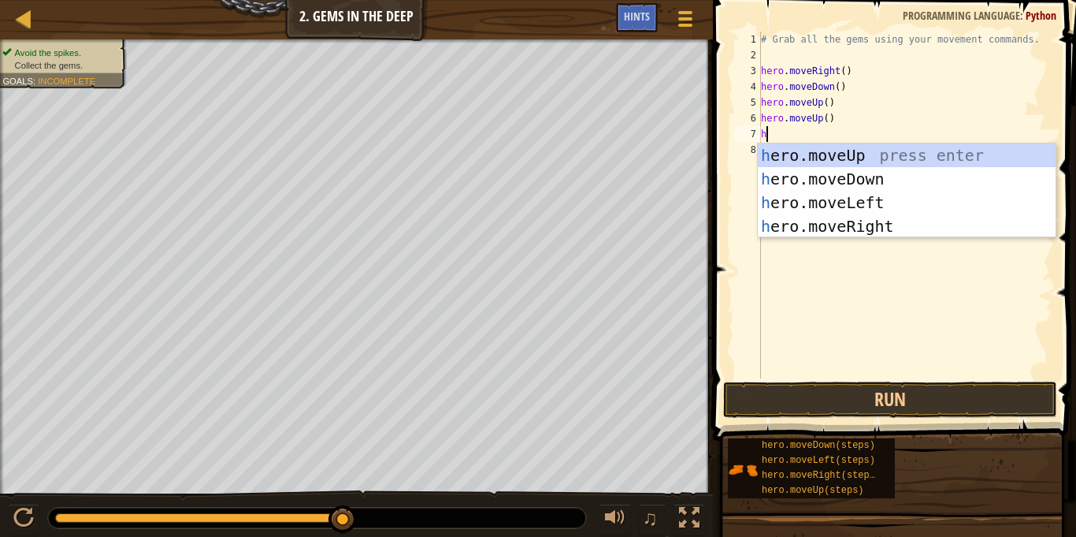
type textarea "he"
click at [925, 223] on div "he ro.moveUp press enter he ro.moveDown press enter he ro.moveLeft press enter …" at bounding box center [907, 214] width 298 height 142
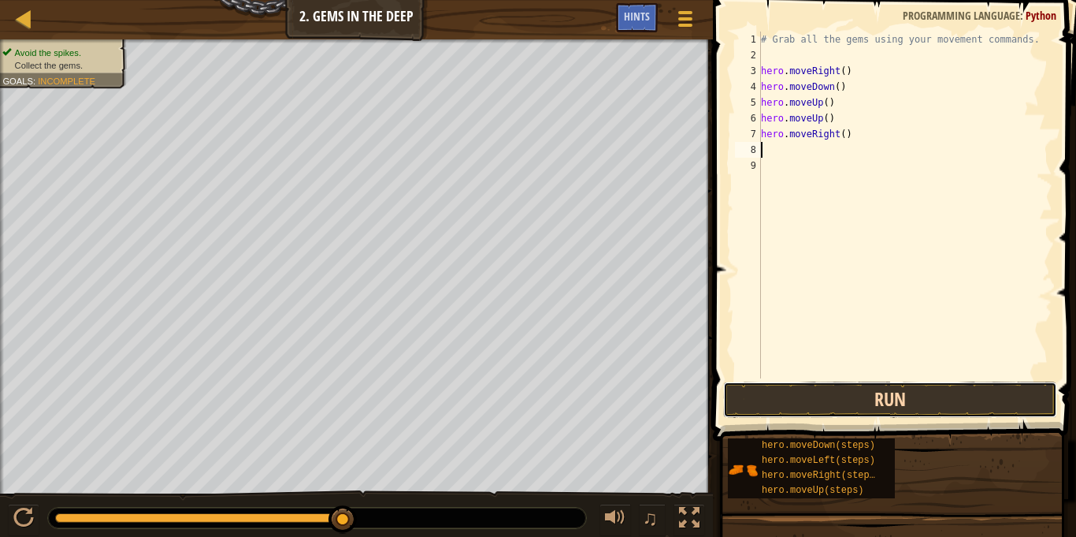
click at [873, 388] on button "Run" at bounding box center [890, 399] width 334 height 36
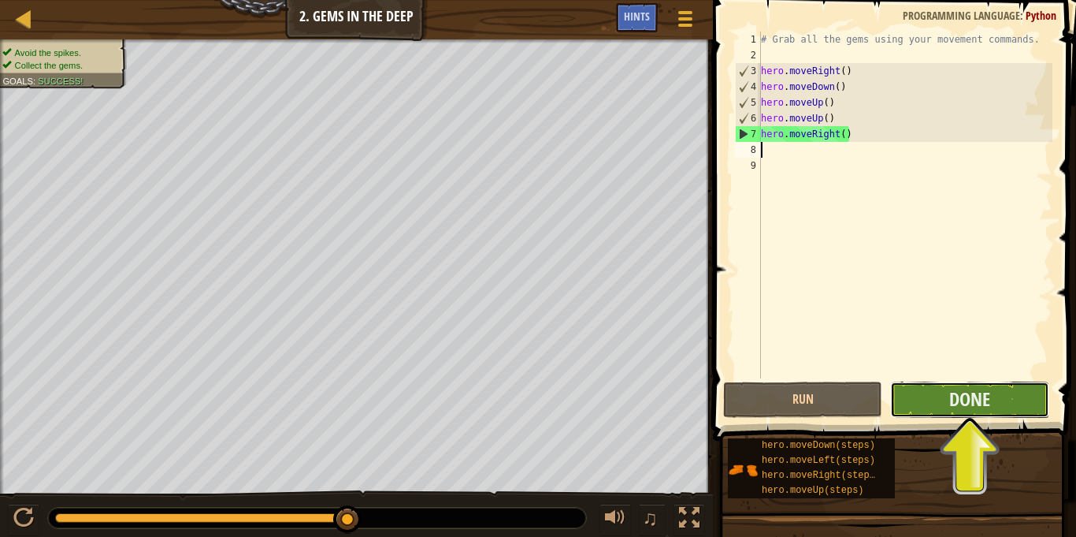
click at [983, 414] on button "Done" at bounding box center [969, 399] width 159 height 36
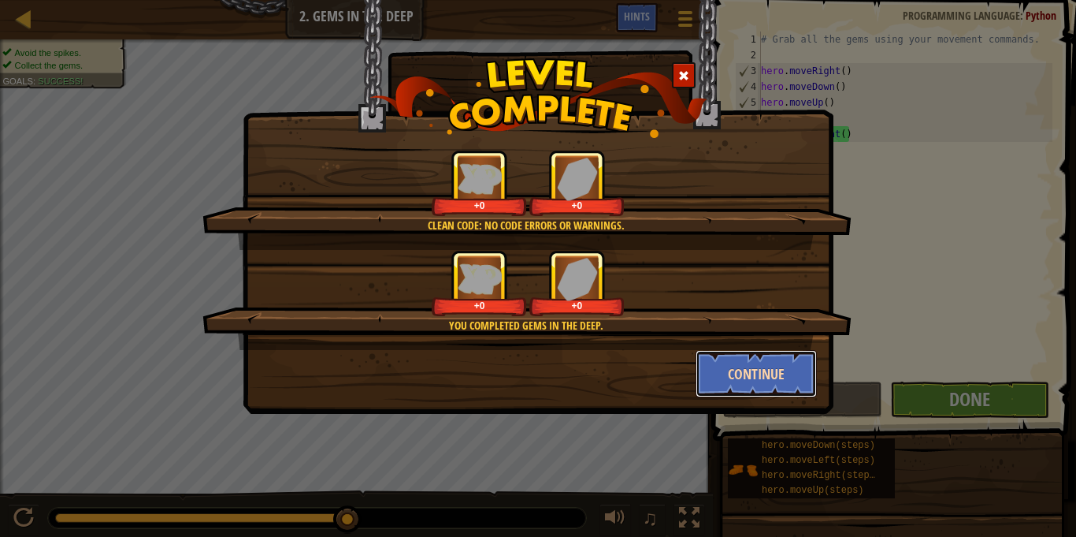
click at [764, 373] on button "Continue" at bounding box center [757, 373] width 122 height 47
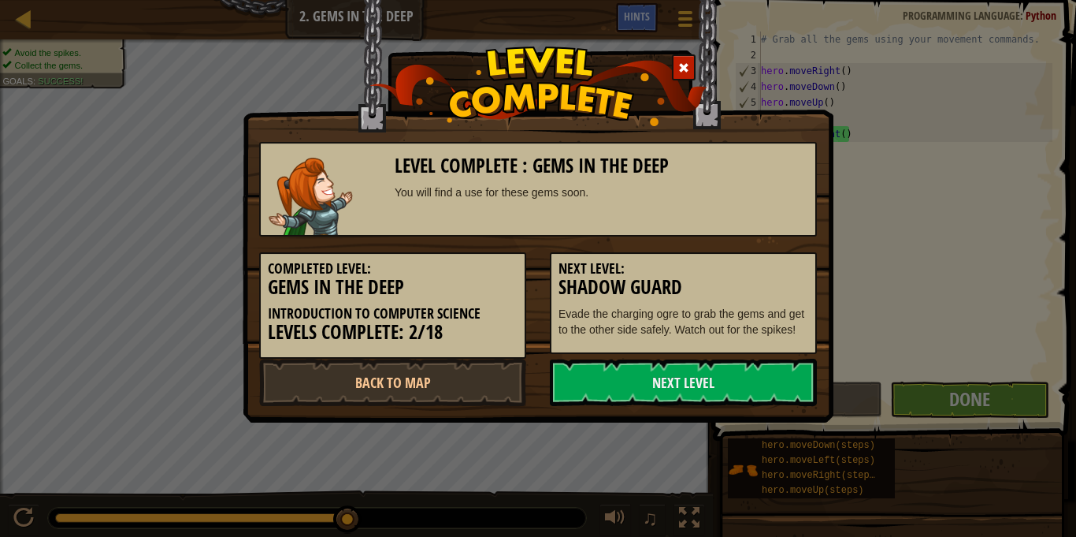
click at [764, 373] on link "Next Level" at bounding box center [683, 381] width 267 height 47
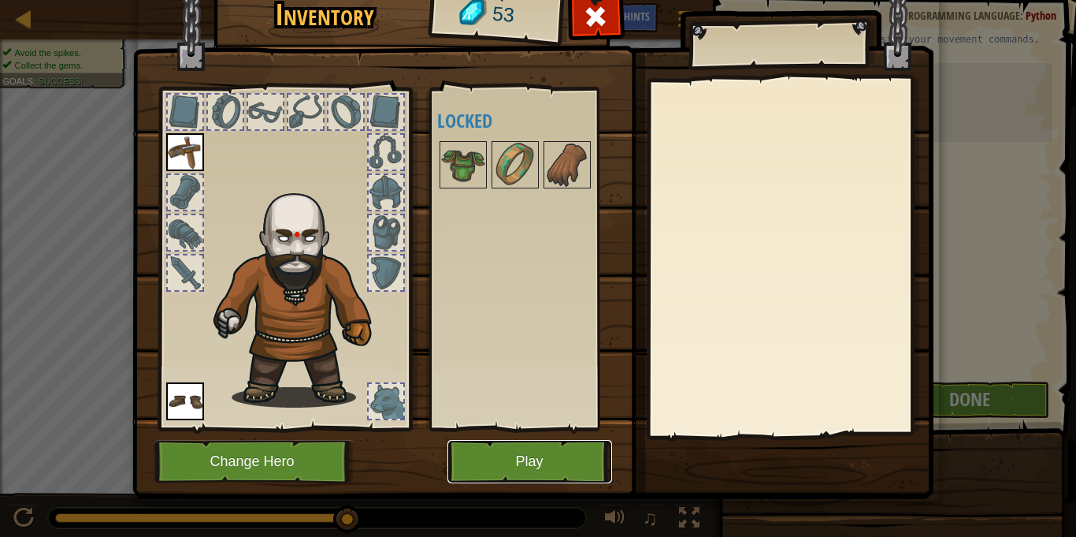
click at [523, 466] on button "Play" at bounding box center [530, 461] width 165 height 43
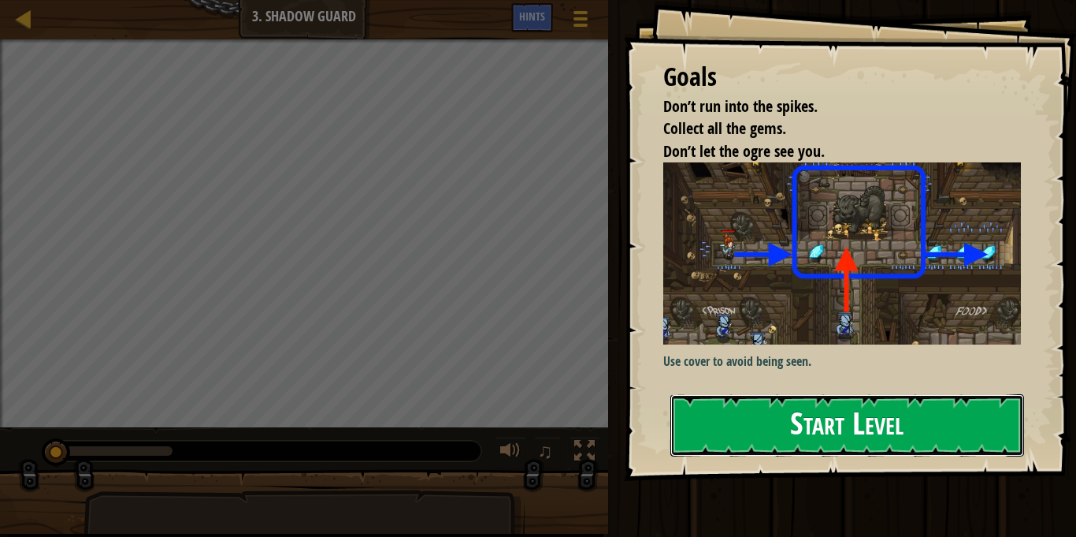
click at [723, 433] on button "Start Level" at bounding box center [848, 425] width 354 height 62
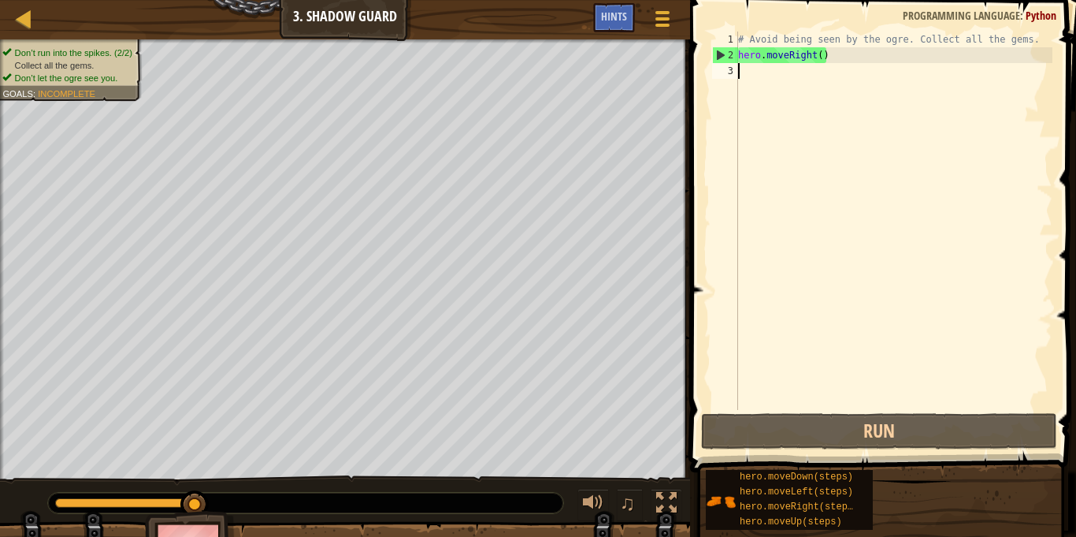
type textarea "h"
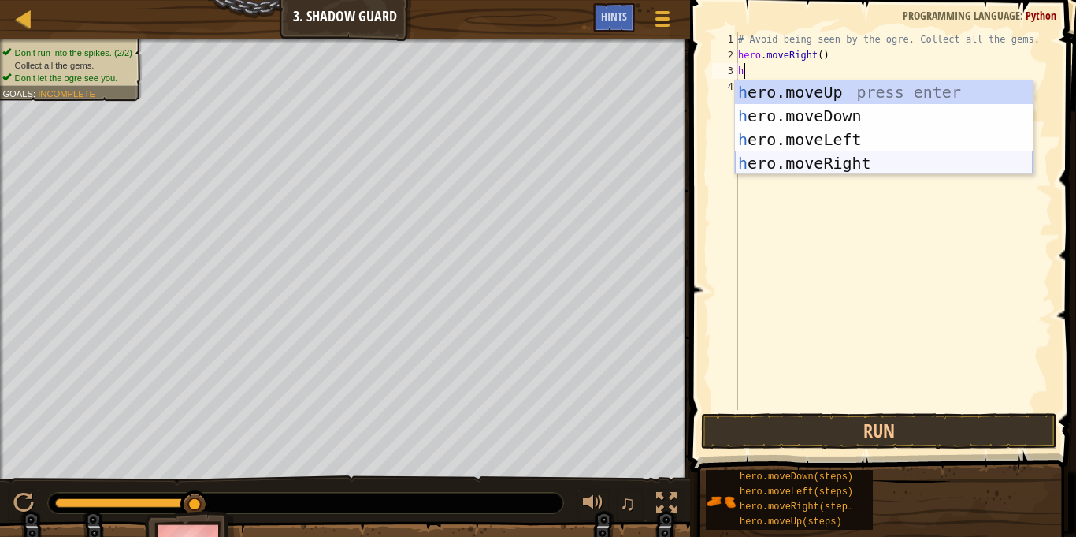
click at [886, 169] on div "h ero.moveUp press enter h ero.moveDown press enter h ero.moveLeft press enter …" at bounding box center [884, 151] width 298 height 142
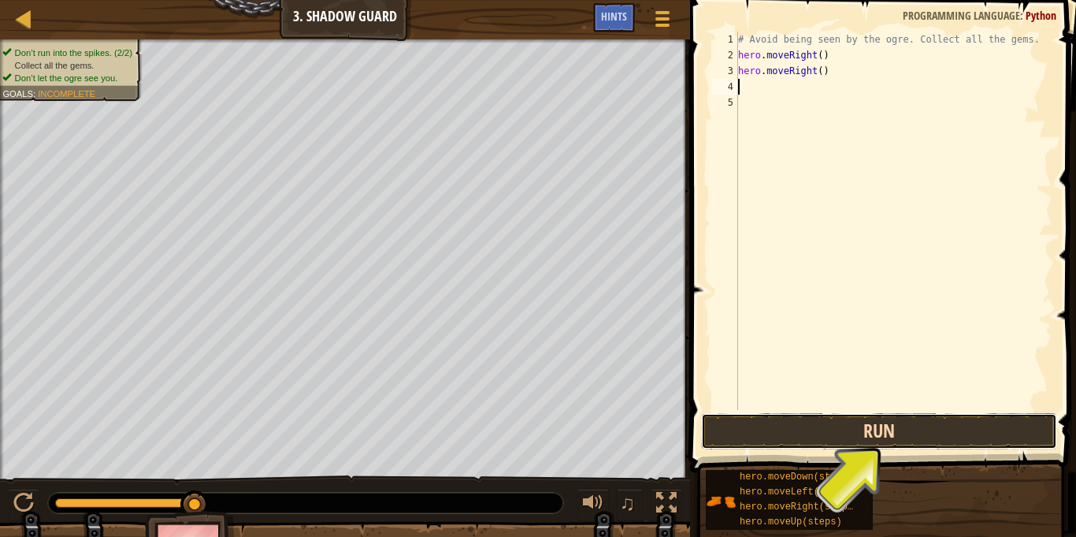
click at [874, 436] on button "Run" at bounding box center [879, 431] width 356 height 36
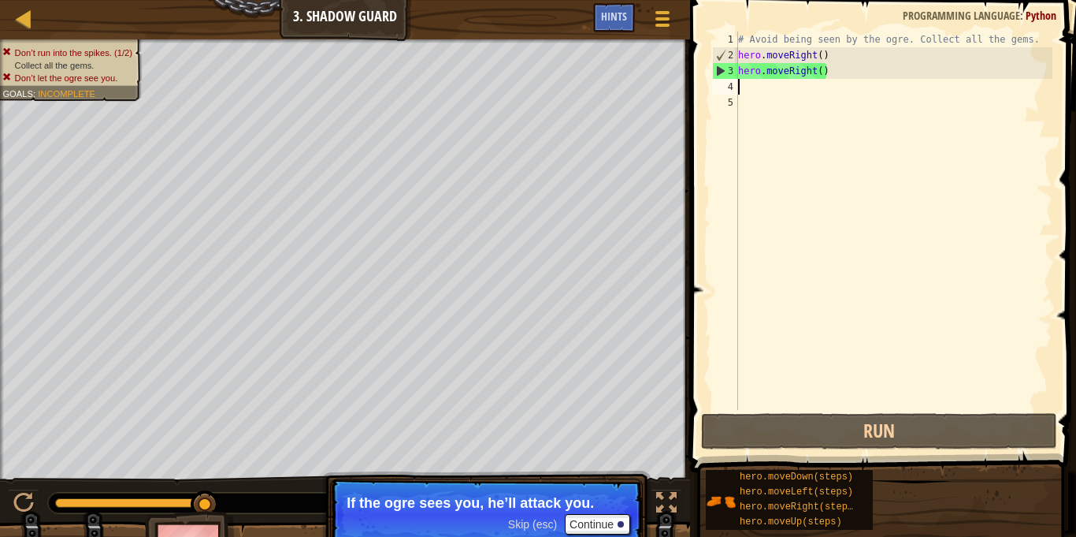
type textarea "h"
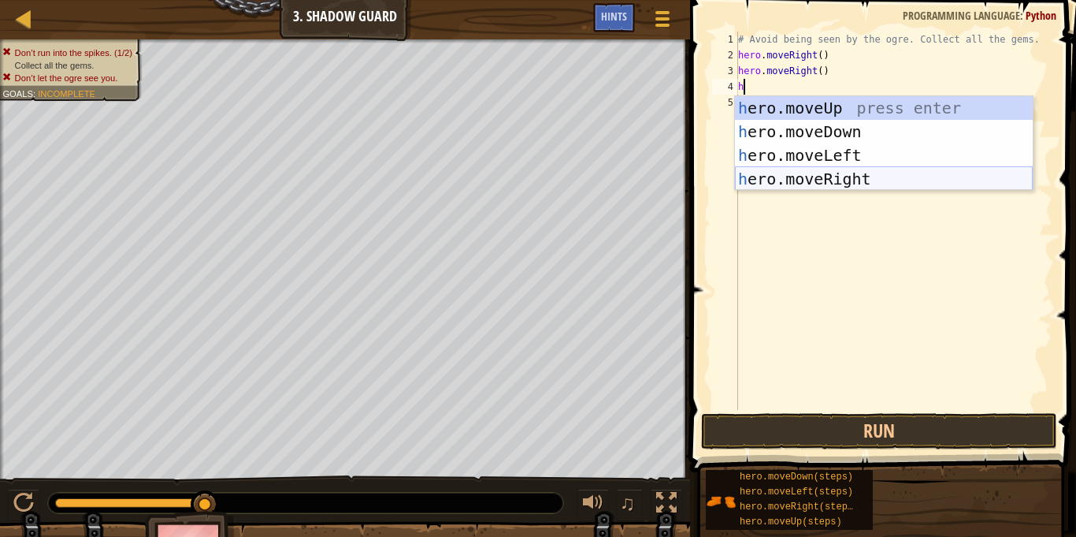
click at [849, 175] on div "h ero.moveUp press enter h ero.moveDown press enter h ero.moveLeft press enter …" at bounding box center [884, 167] width 298 height 142
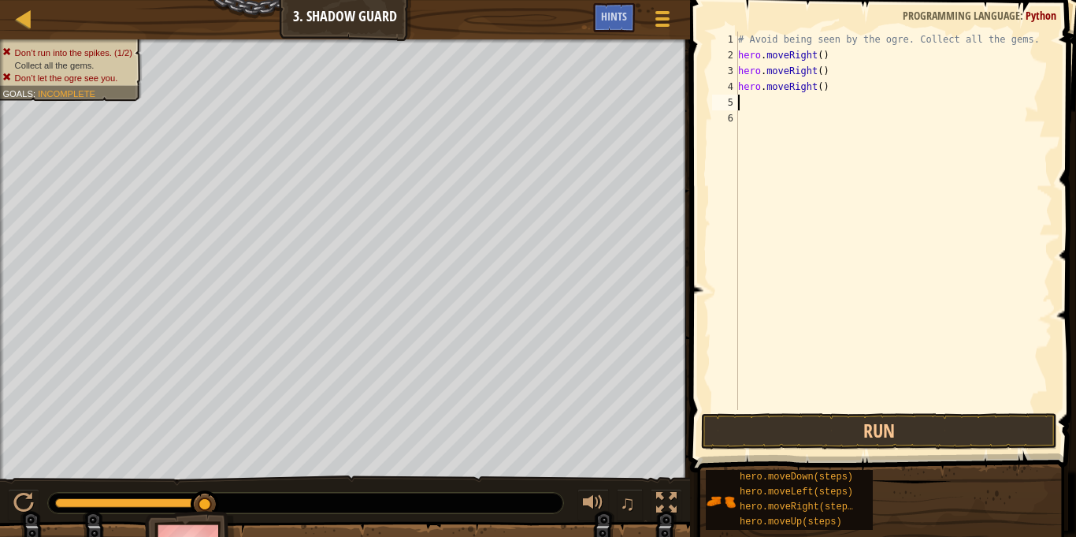
click at [845, 417] on button "Run" at bounding box center [879, 431] width 356 height 36
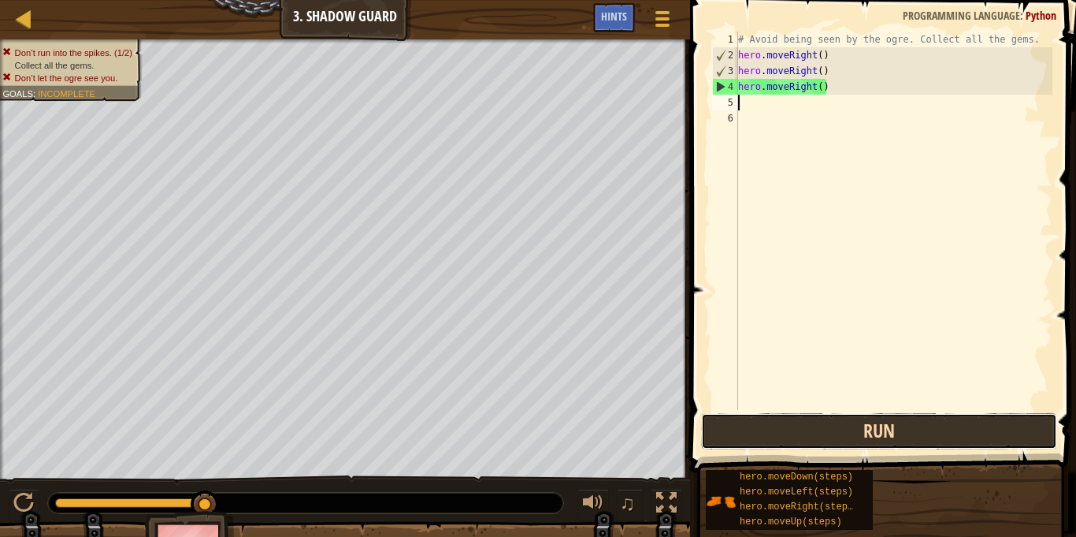
click at [819, 431] on button "Run" at bounding box center [879, 431] width 356 height 36
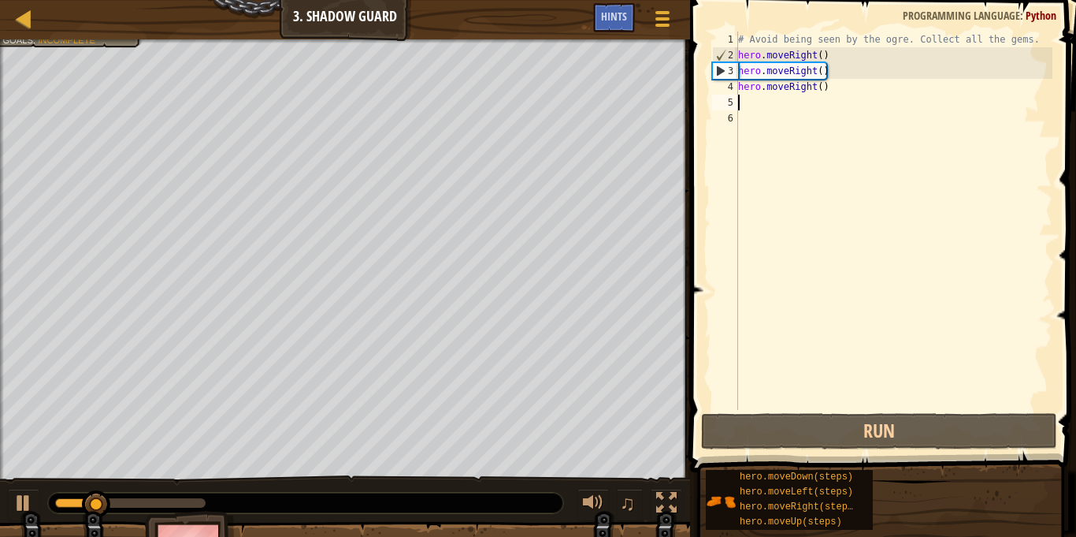
click at [837, 90] on div "# Avoid being seen by the ogre. Collect all the gems. hero . moveRight ( ) hero…" at bounding box center [894, 237] width 318 height 410
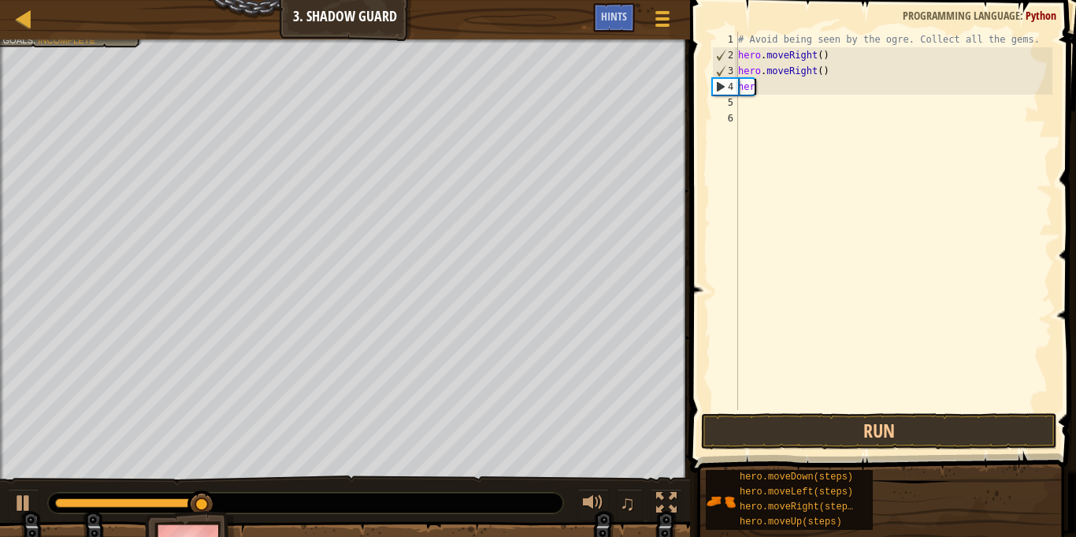
type textarea "h"
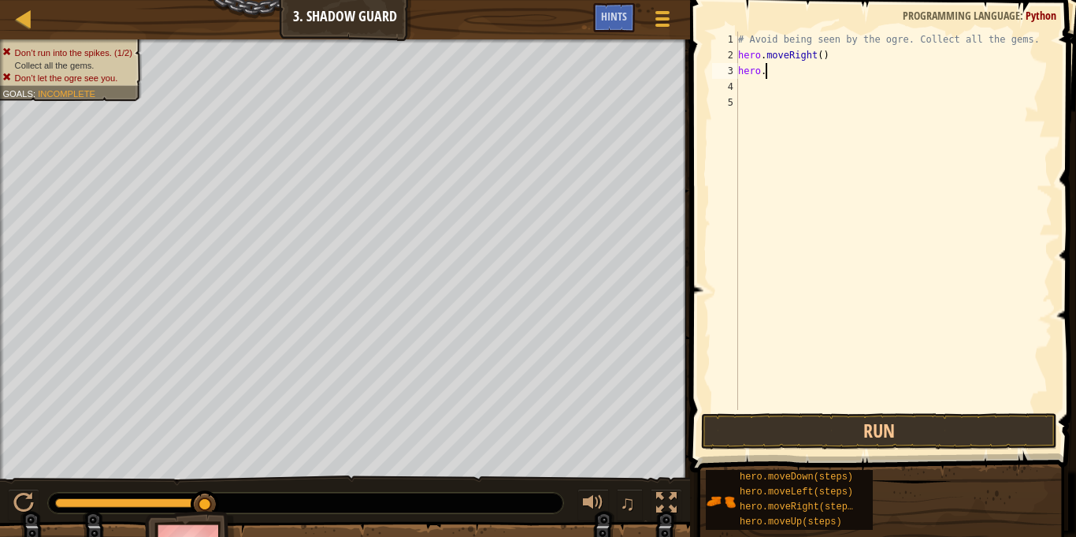
type textarea "h"
type textarea "hero.moveRight()"
click at [922, 428] on button "Run" at bounding box center [879, 431] width 356 height 36
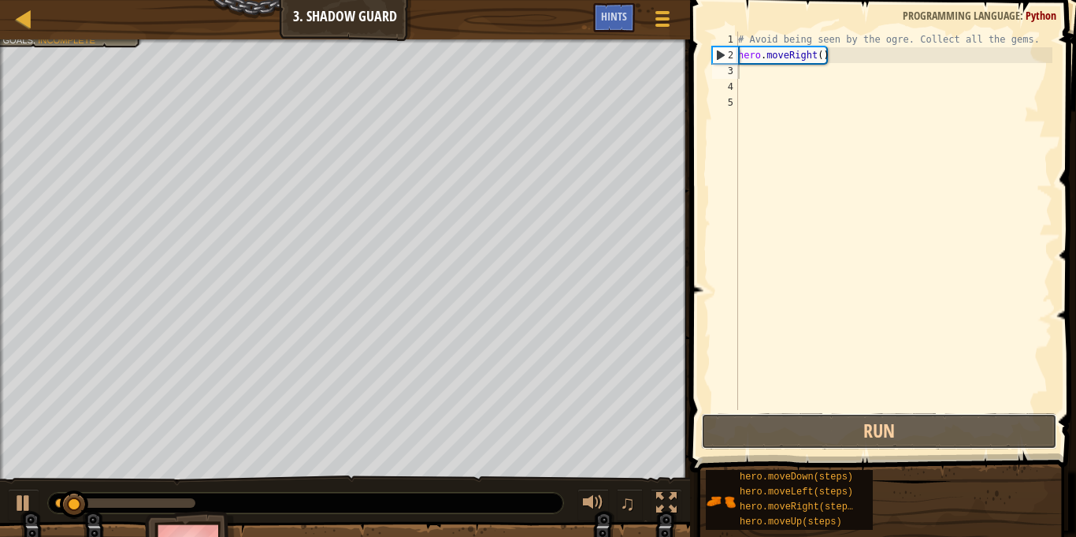
drag, startPoint x: 922, startPoint y: 428, endPoint x: 838, endPoint y: 284, distance: 165.9
click at [838, 284] on div "1 2 3 4 5 # Avoid being seen by the ogre. Collect all the gems. hero . moveRigh…" at bounding box center [880, 267] width 391 height 518
click at [0, 410] on div at bounding box center [2, 270] width 4 height 463
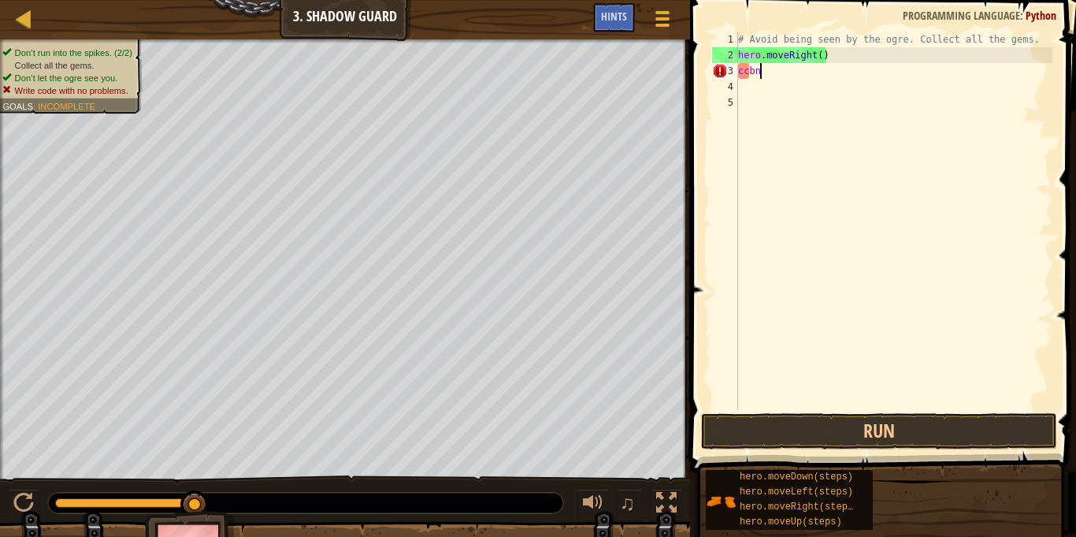
scroll to position [7, 2]
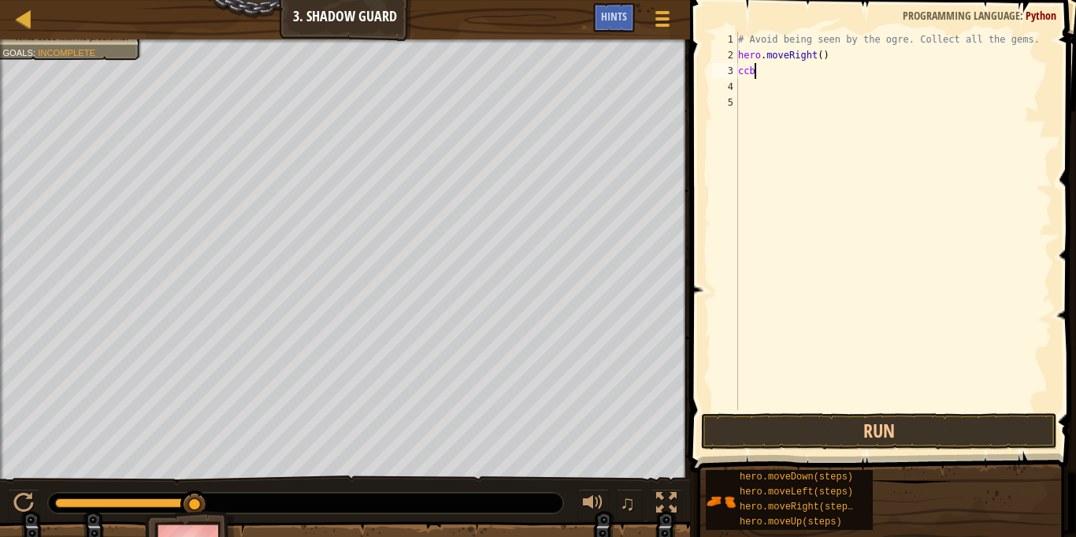
scroll to position [7, 1]
type textarea "c"
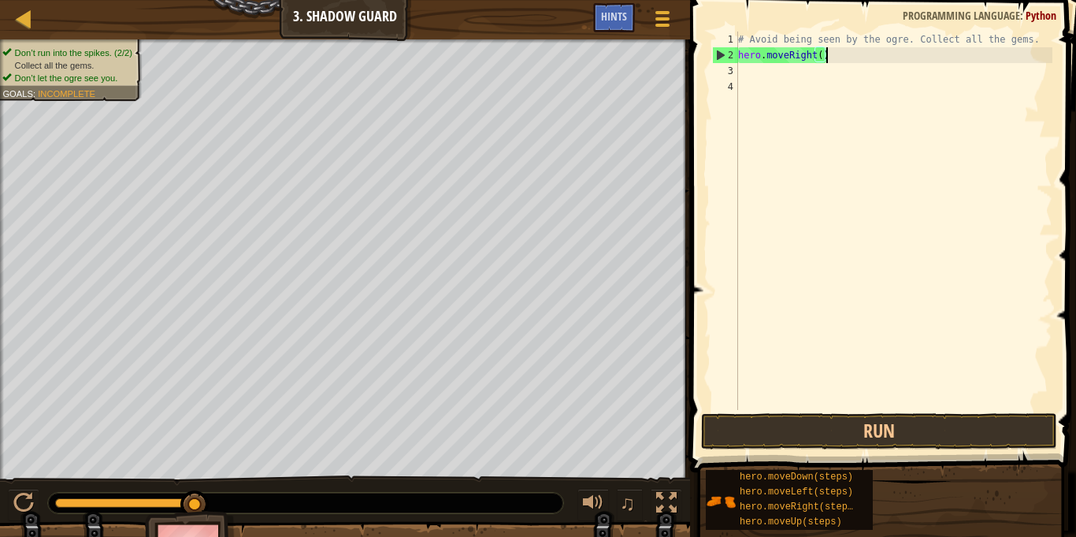
type textarea "hero.moveRight()"
